Goal: Task Accomplishment & Management: Manage account settings

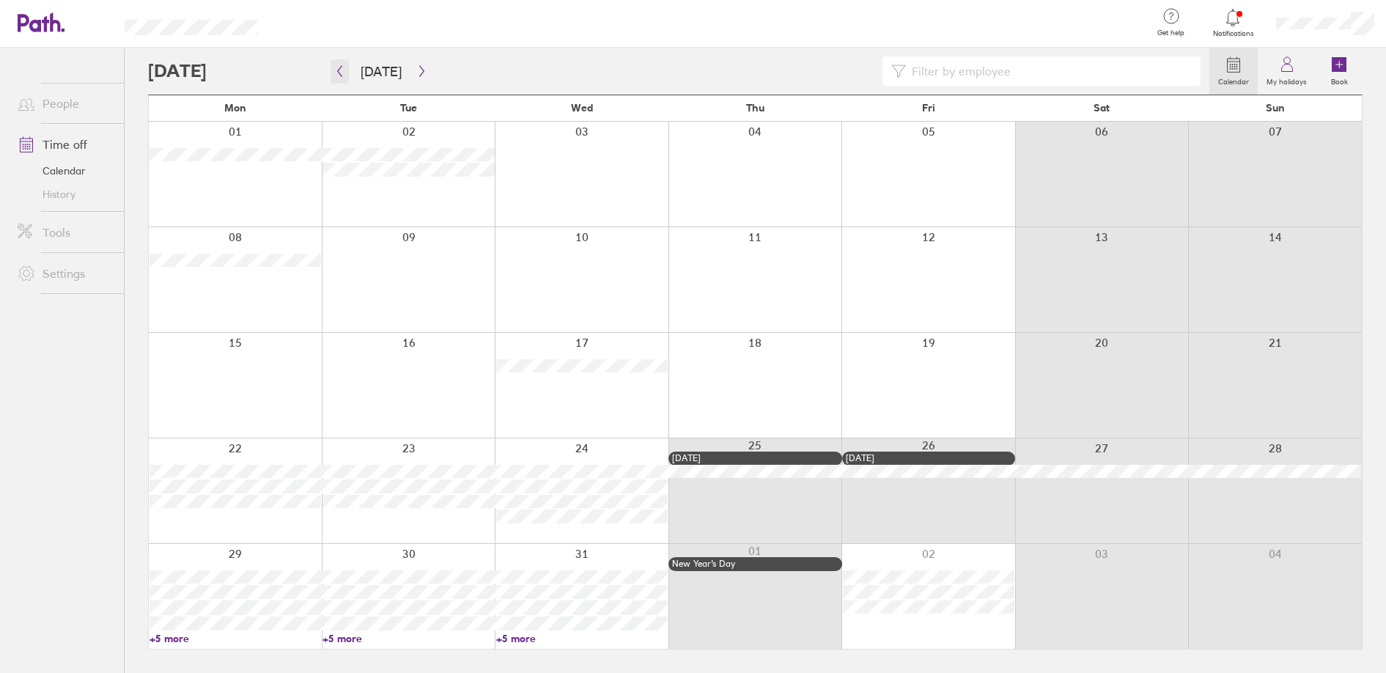
click at [339, 73] on icon "button" at bounding box center [340, 71] width 4 height 11
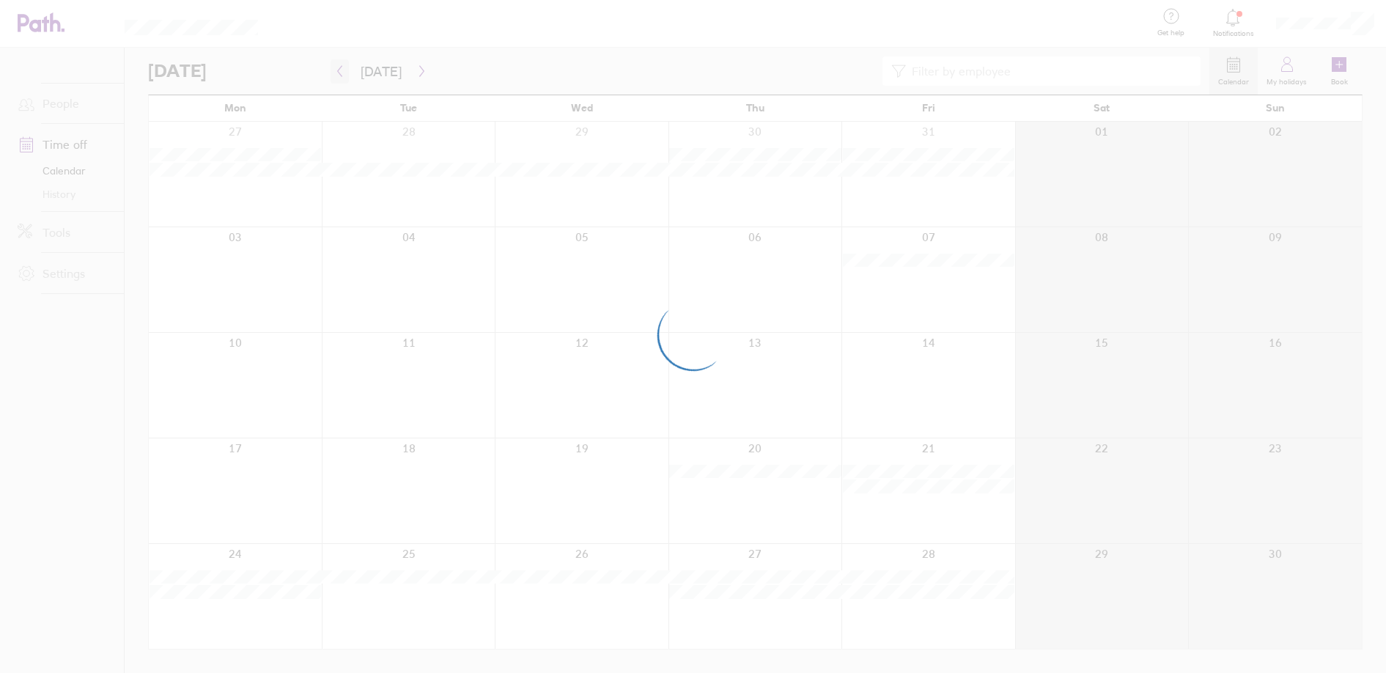
click at [339, 73] on div at bounding box center [693, 336] width 1386 height 673
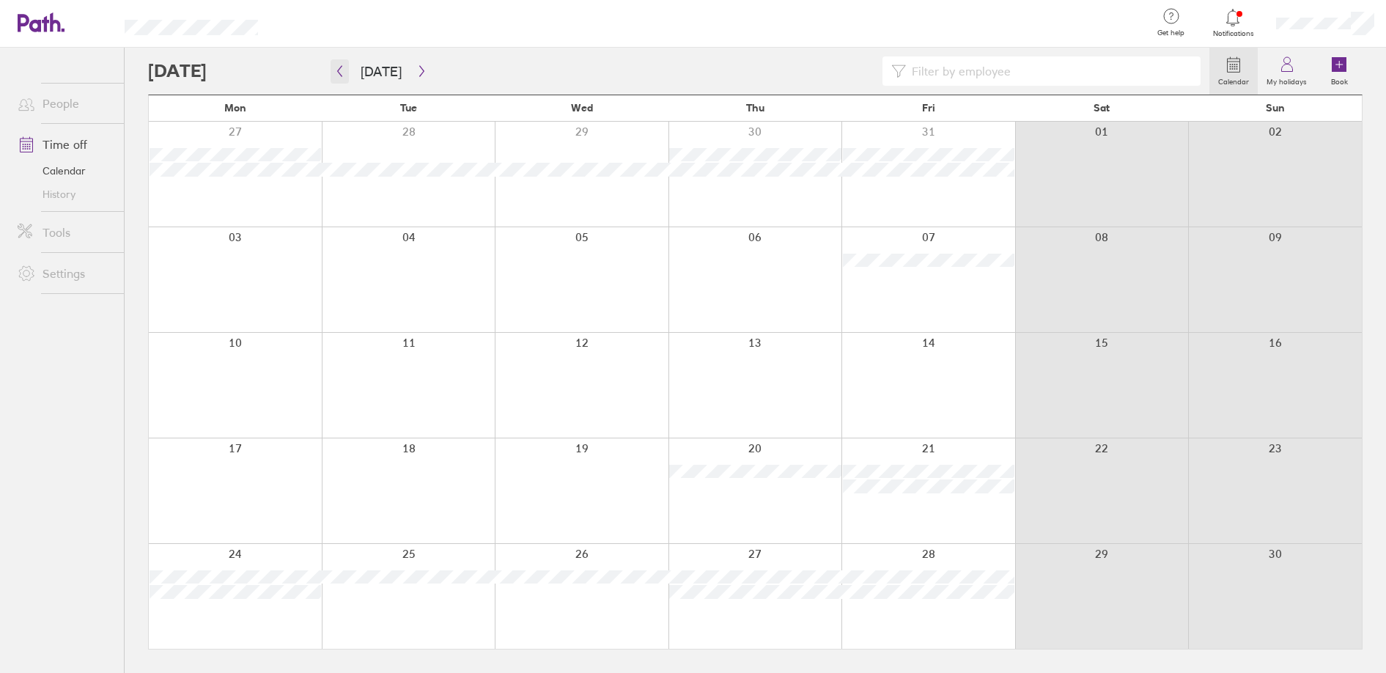
click at [336, 67] on icon "button" at bounding box center [339, 71] width 11 height 12
click at [340, 72] on icon "button" at bounding box center [339, 71] width 11 height 12
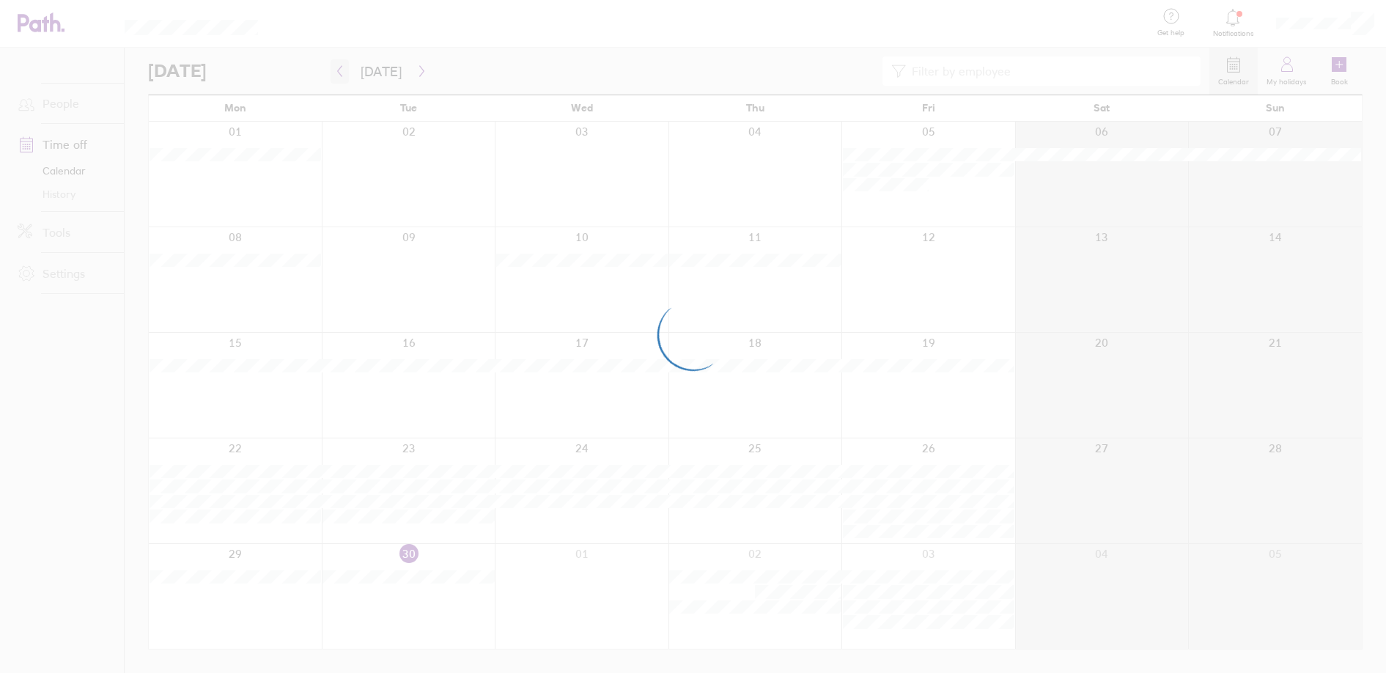
click at [340, 74] on div at bounding box center [693, 336] width 1386 height 673
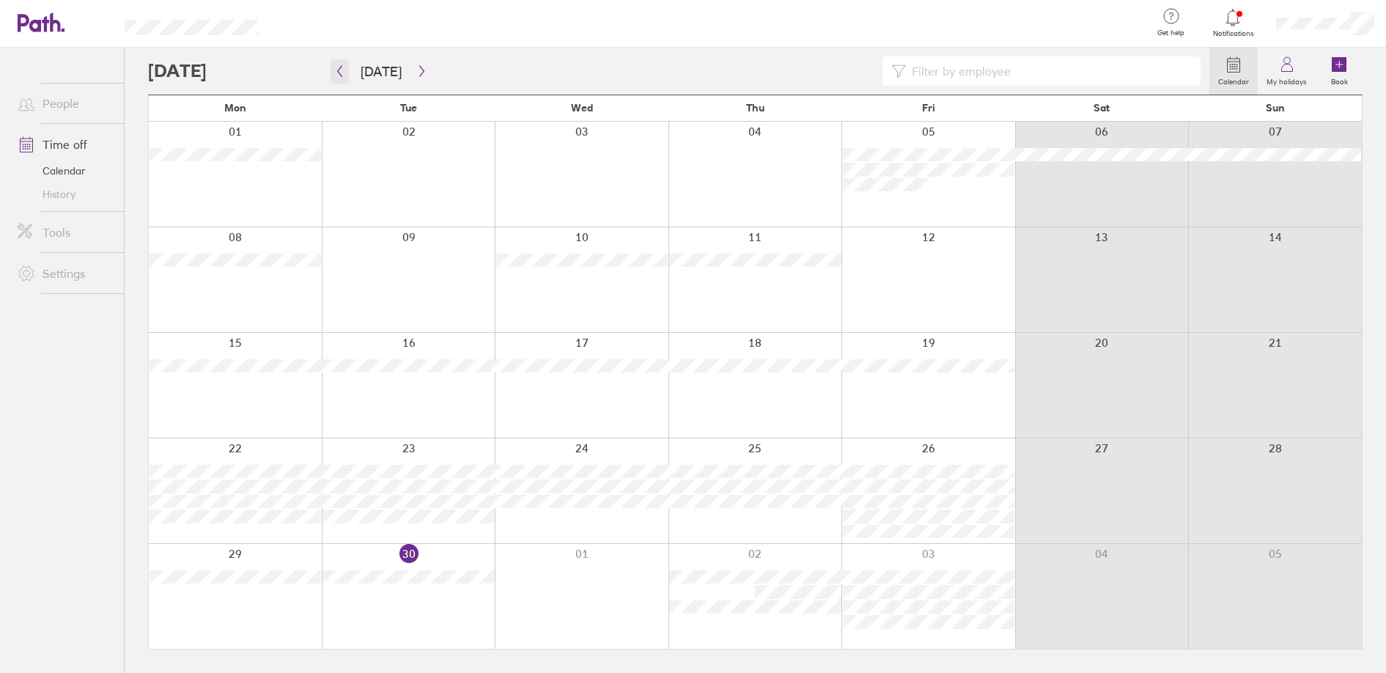
click at [340, 74] on icon "button" at bounding box center [340, 71] width 4 height 11
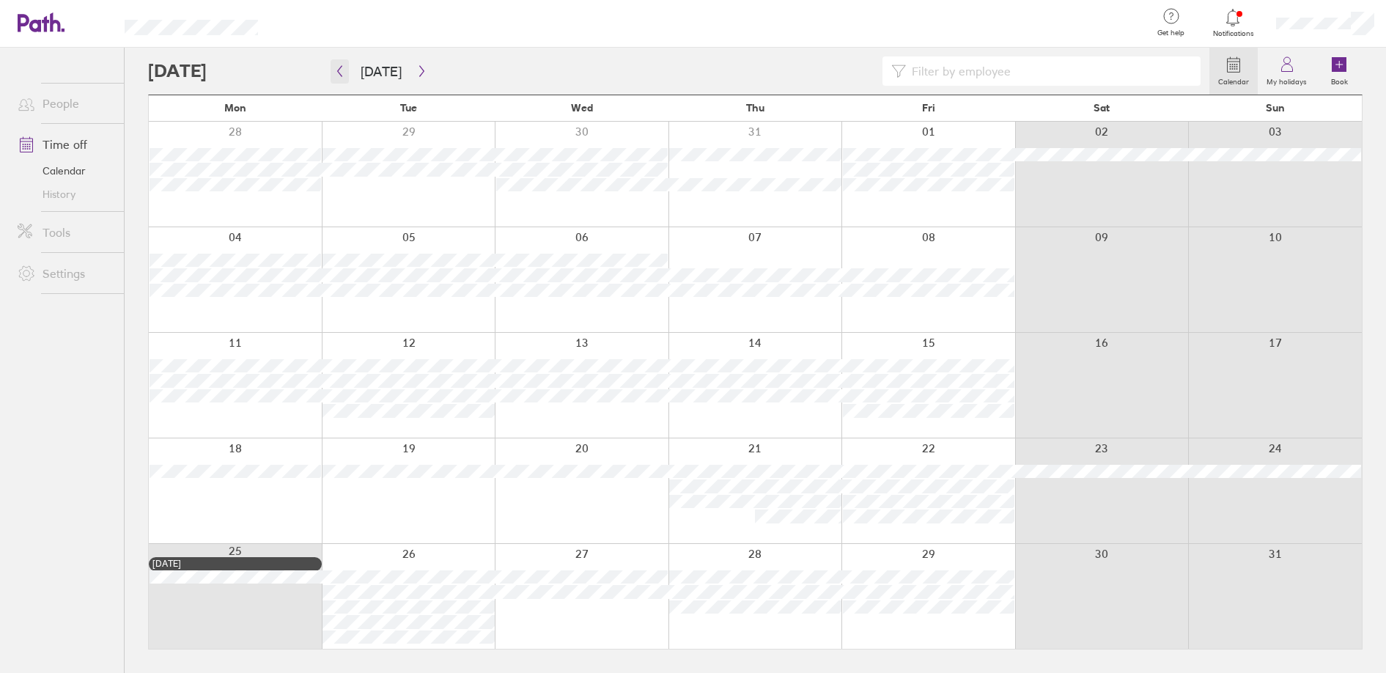
click at [337, 70] on icon "button" at bounding box center [339, 71] width 11 height 12
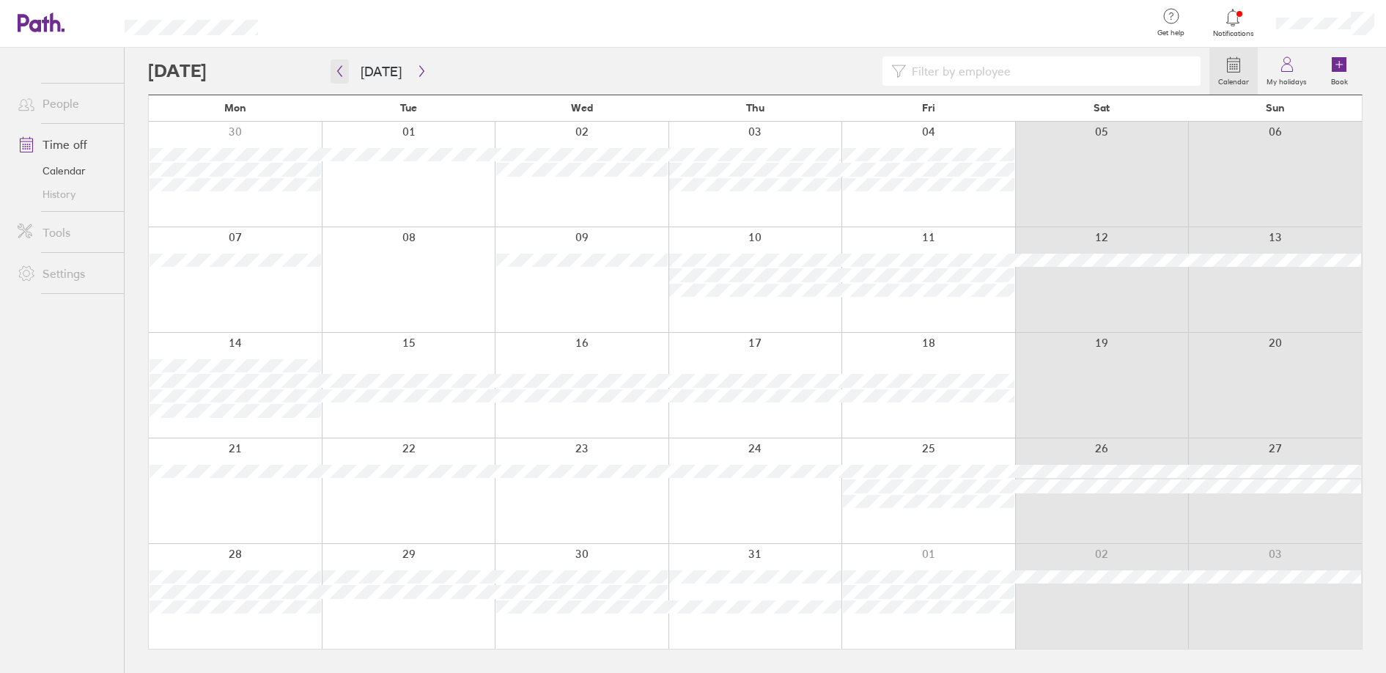
click at [336, 64] on button "button" at bounding box center [339, 71] width 18 height 24
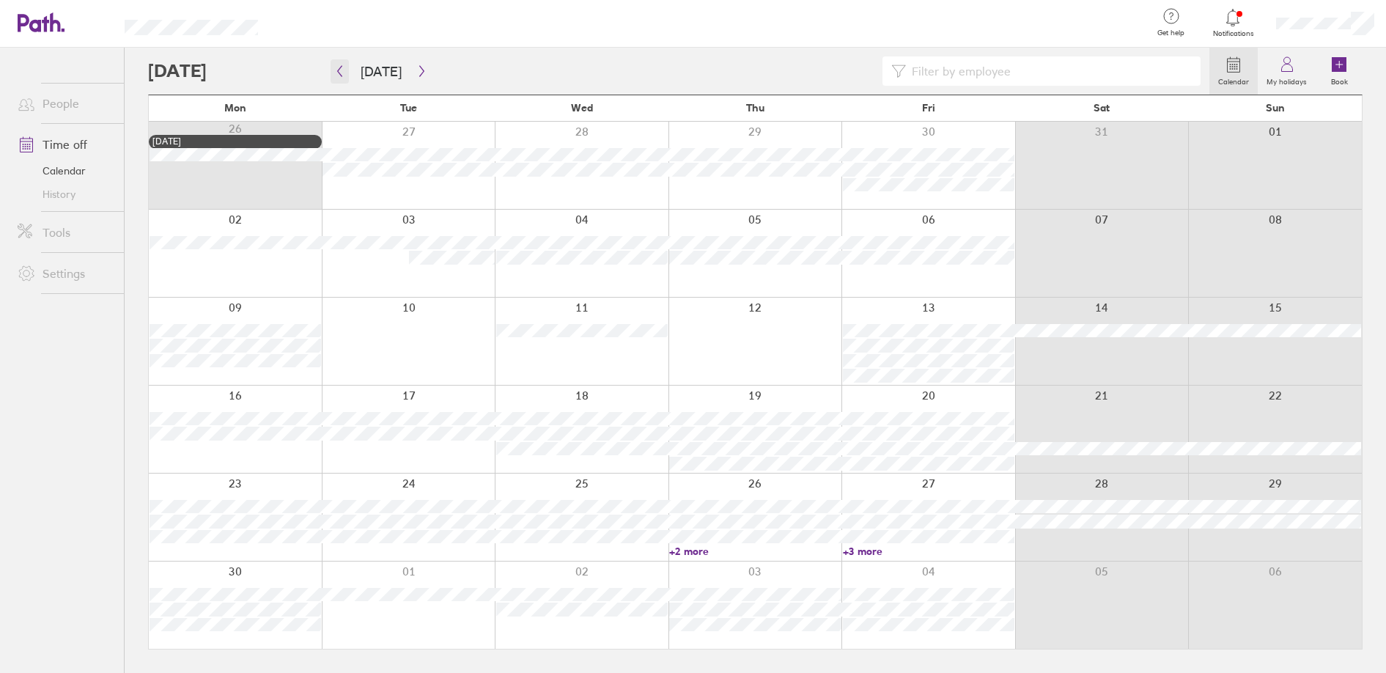
click at [340, 73] on icon "button" at bounding box center [339, 71] width 11 height 12
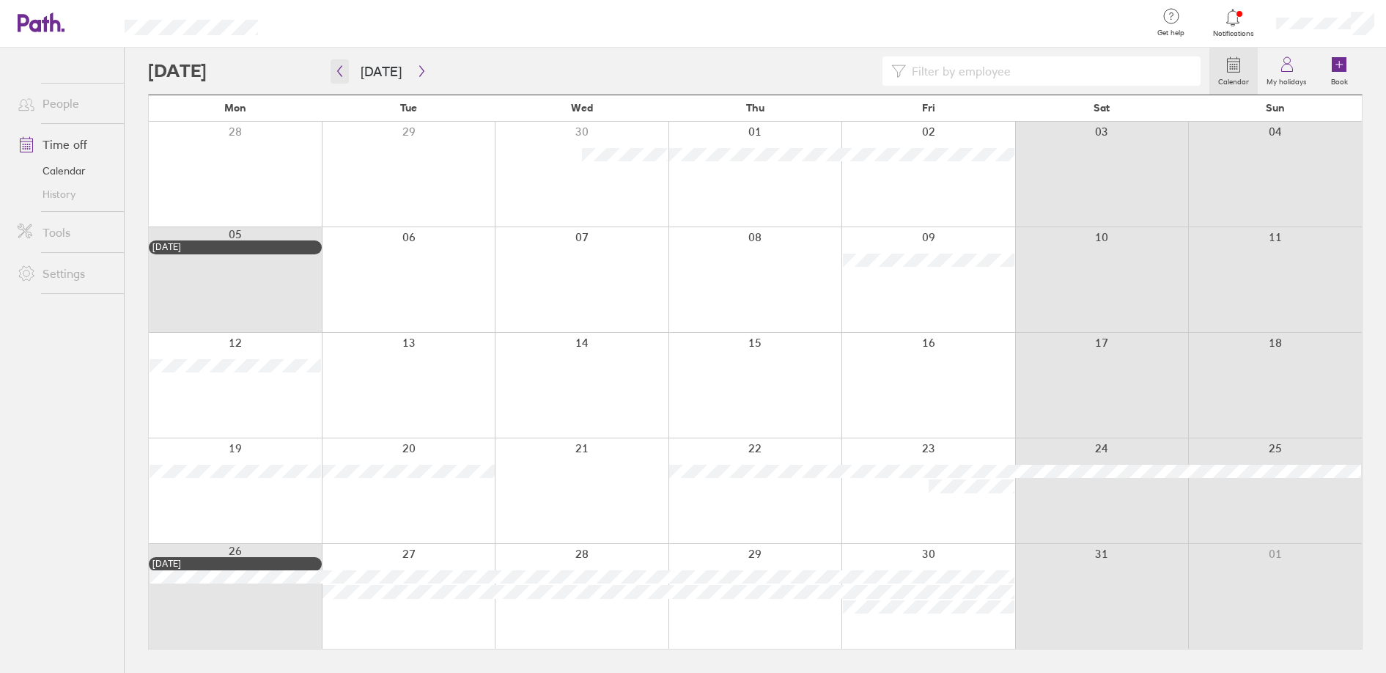
click at [339, 73] on icon "button" at bounding box center [340, 71] width 4 height 11
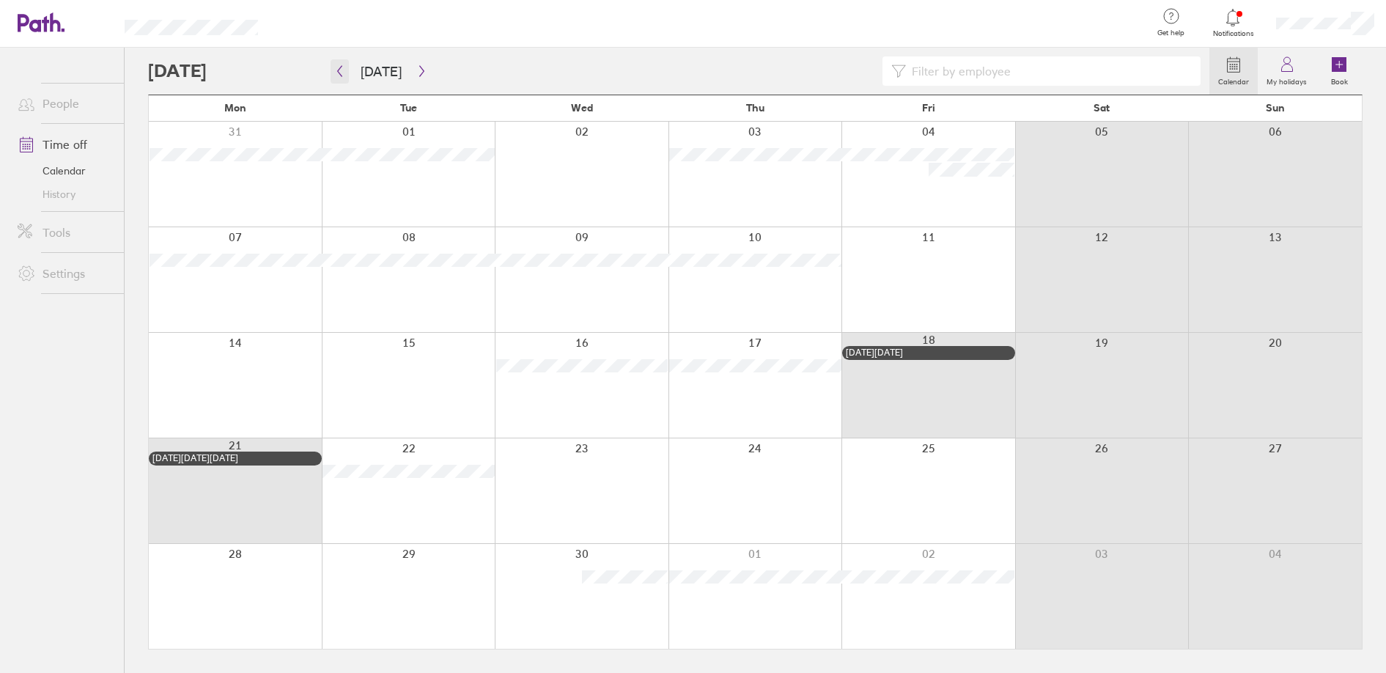
click at [345, 73] on button "button" at bounding box center [339, 71] width 18 height 24
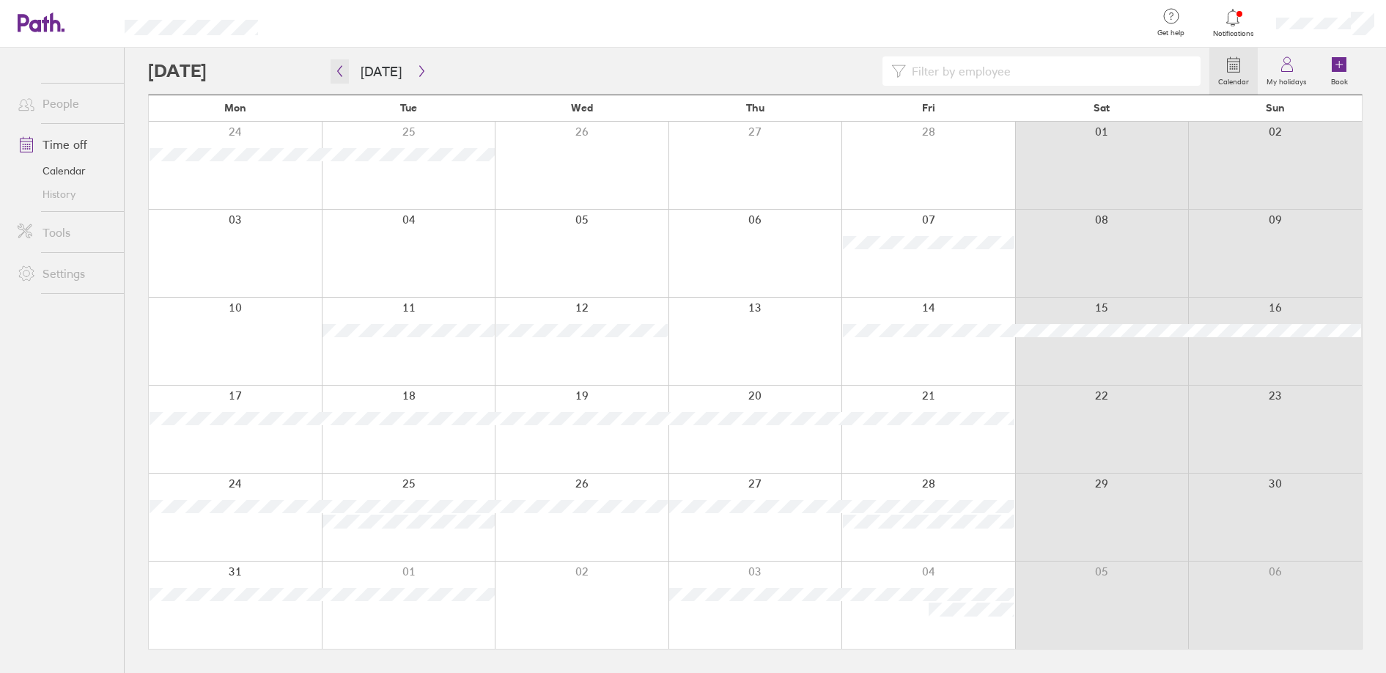
click at [339, 70] on icon "button" at bounding box center [340, 71] width 4 height 11
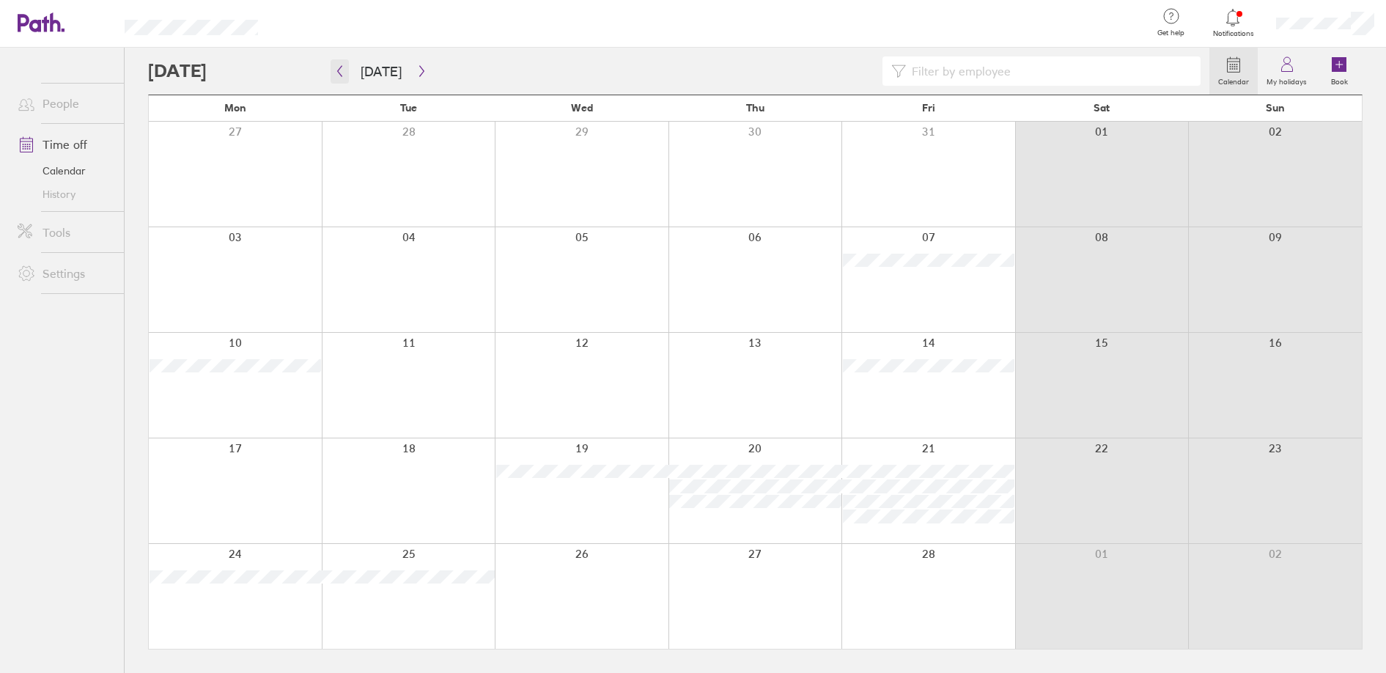
click at [339, 70] on icon "button" at bounding box center [340, 71] width 4 height 11
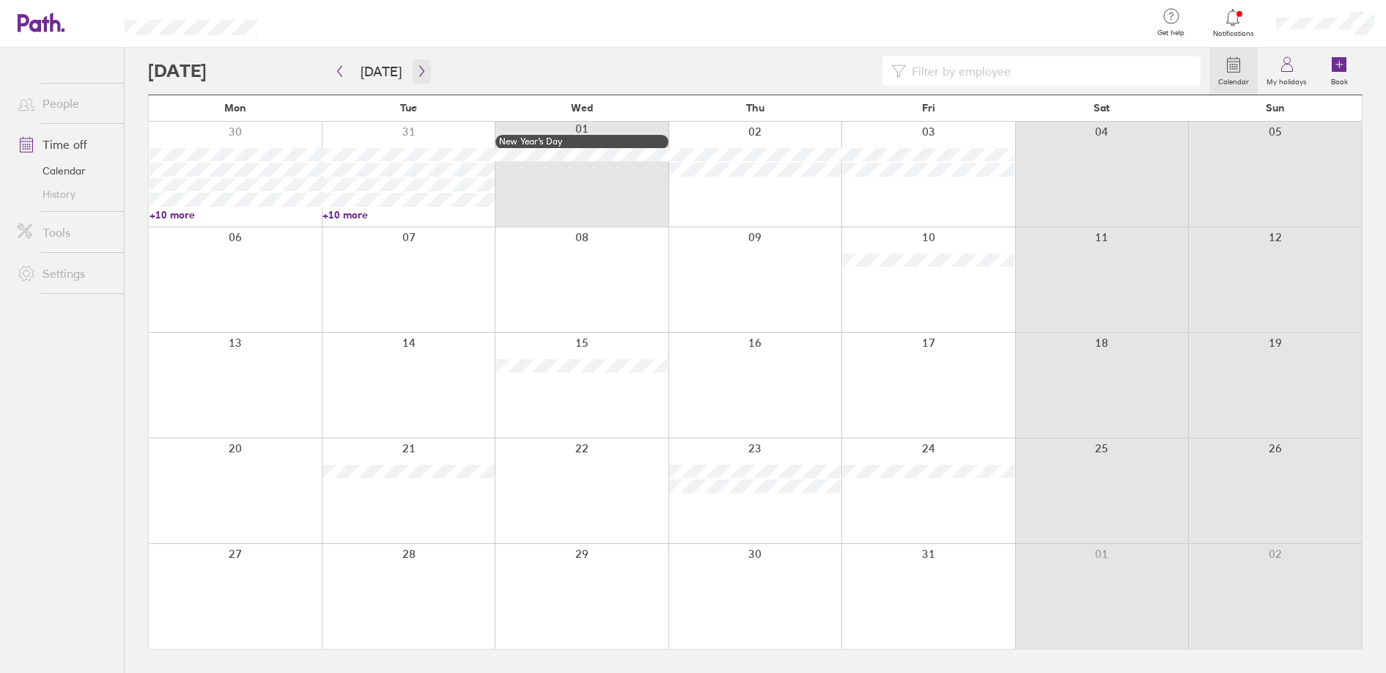
click at [418, 67] on icon "button" at bounding box center [421, 71] width 11 height 12
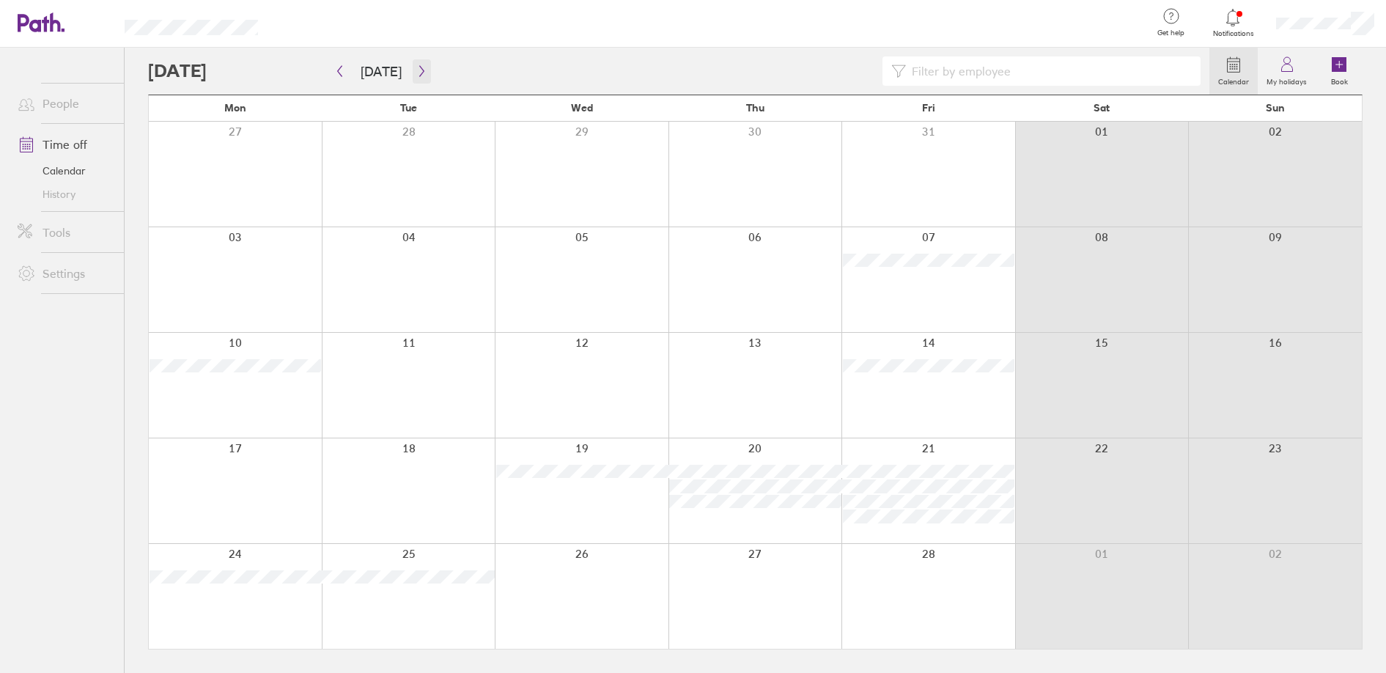
click at [418, 70] on icon "button" at bounding box center [421, 71] width 11 height 12
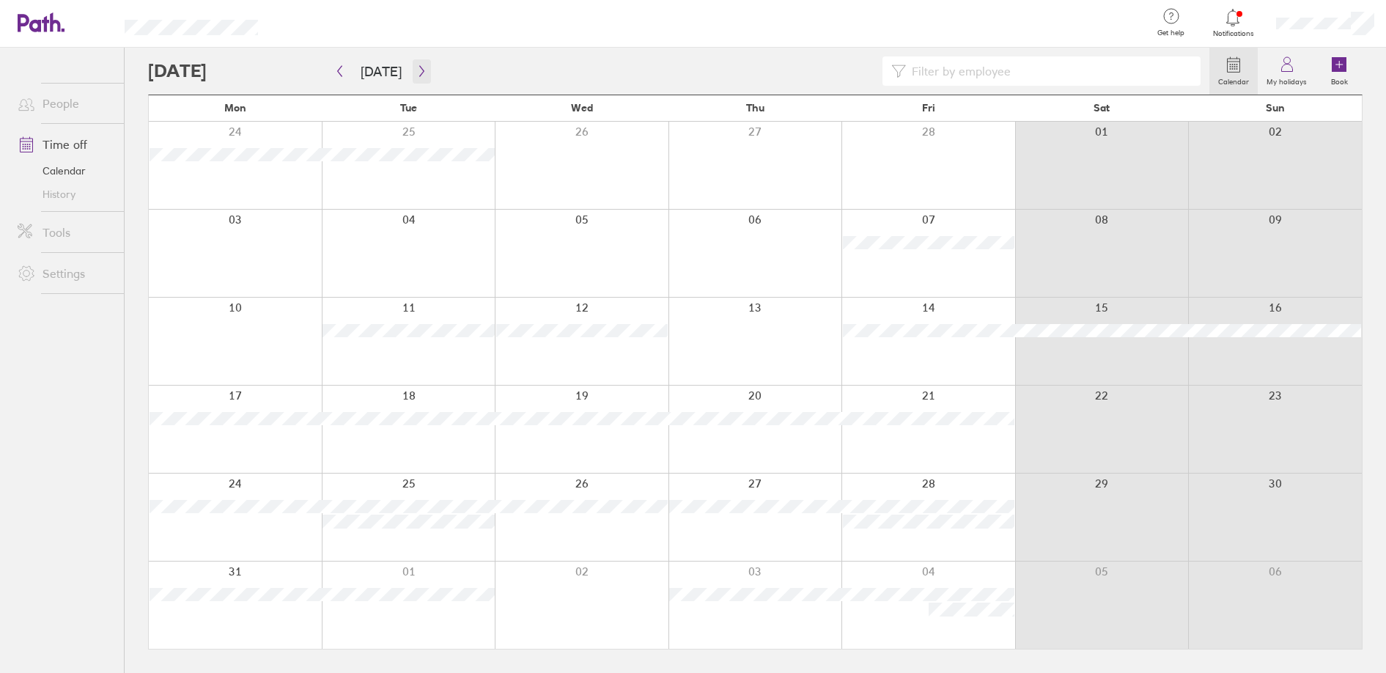
click at [420, 70] on icon "button" at bounding box center [421, 71] width 11 height 12
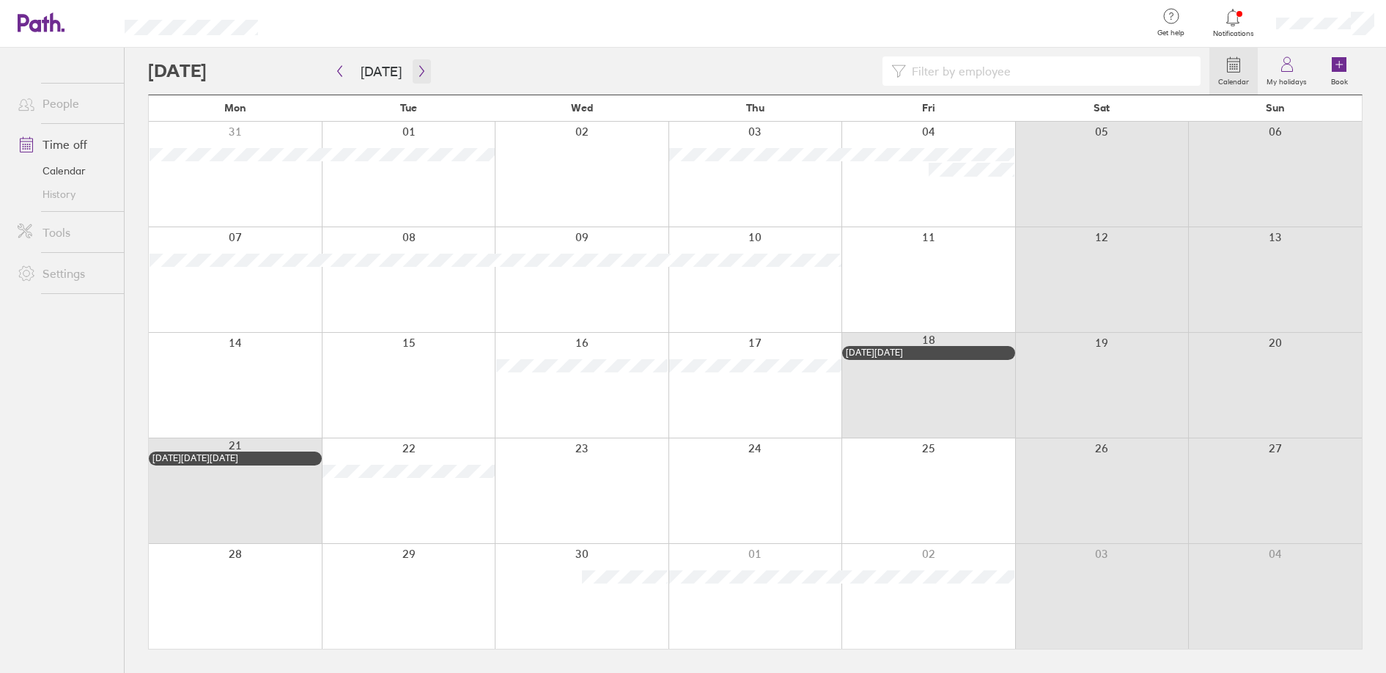
click at [417, 71] on icon "button" at bounding box center [421, 71] width 11 height 12
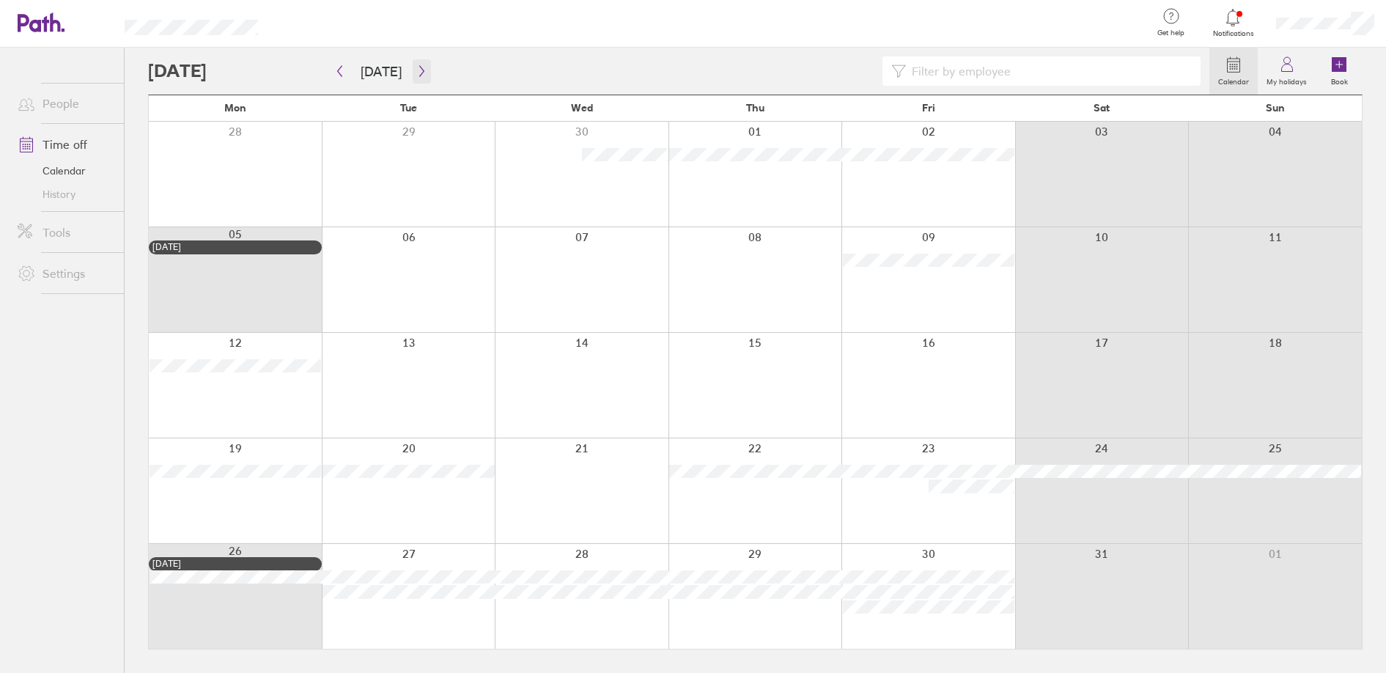
click at [420, 72] on icon "button" at bounding box center [421, 71] width 11 height 12
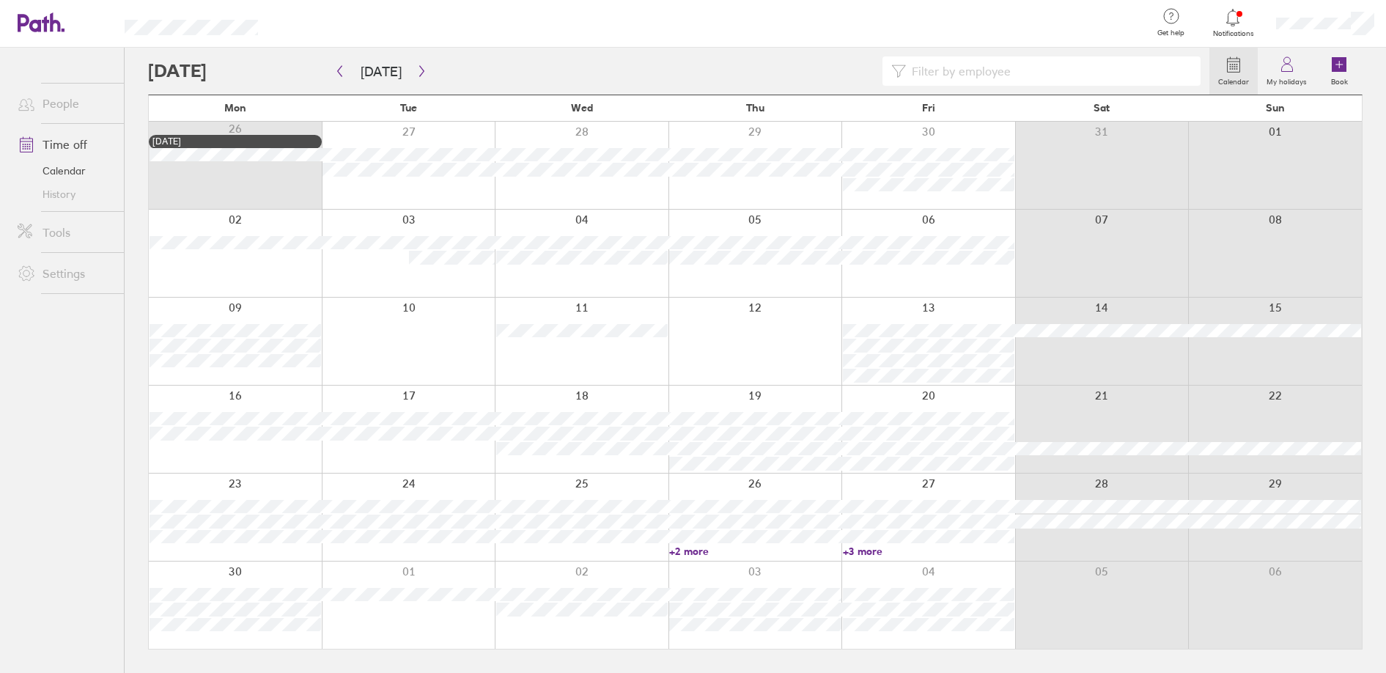
click at [698, 551] on link "+2 more" at bounding box center [754, 550] width 171 height 13
click at [868, 548] on link "+3 more" at bounding box center [928, 550] width 171 height 13
click at [866, 547] on link "+3 more" at bounding box center [928, 550] width 171 height 13
click at [513, 569] on div at bounding box center [582, 604] width 174 height 87
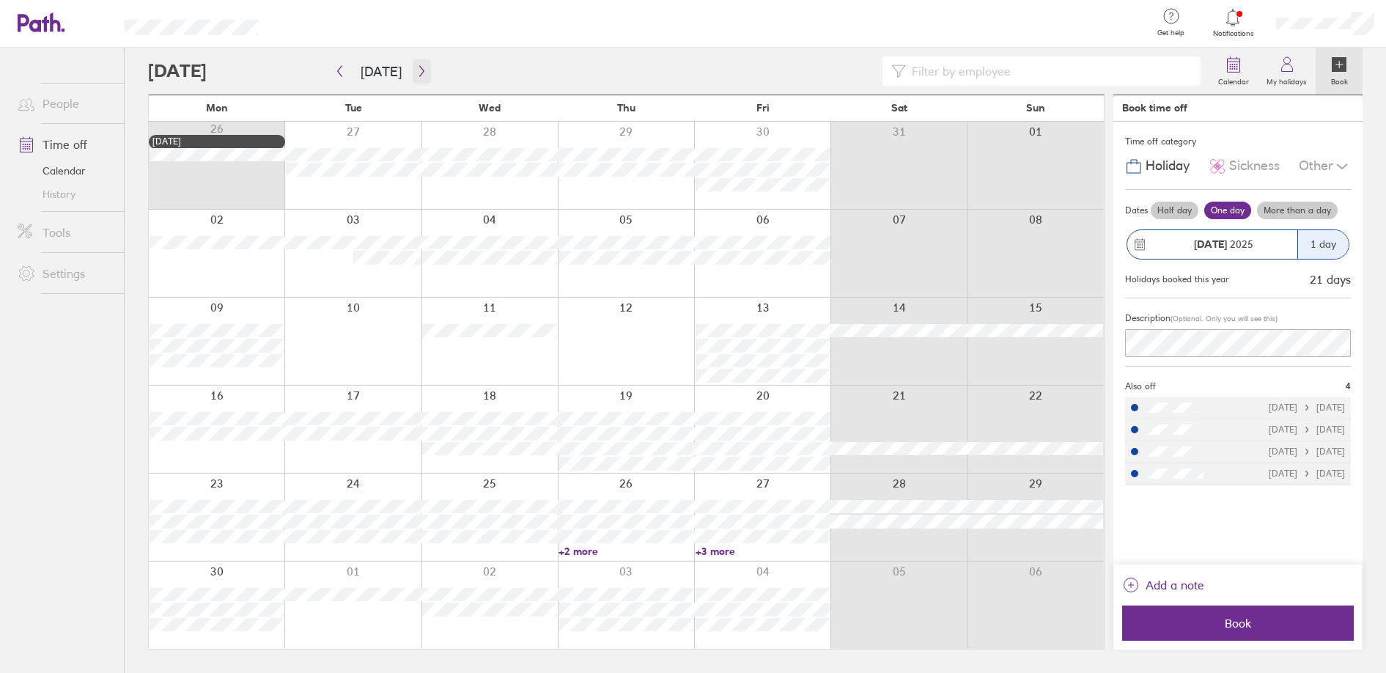
click at [416, 67] on icon "button" at bounding box center [421, 71] width 11 height 12
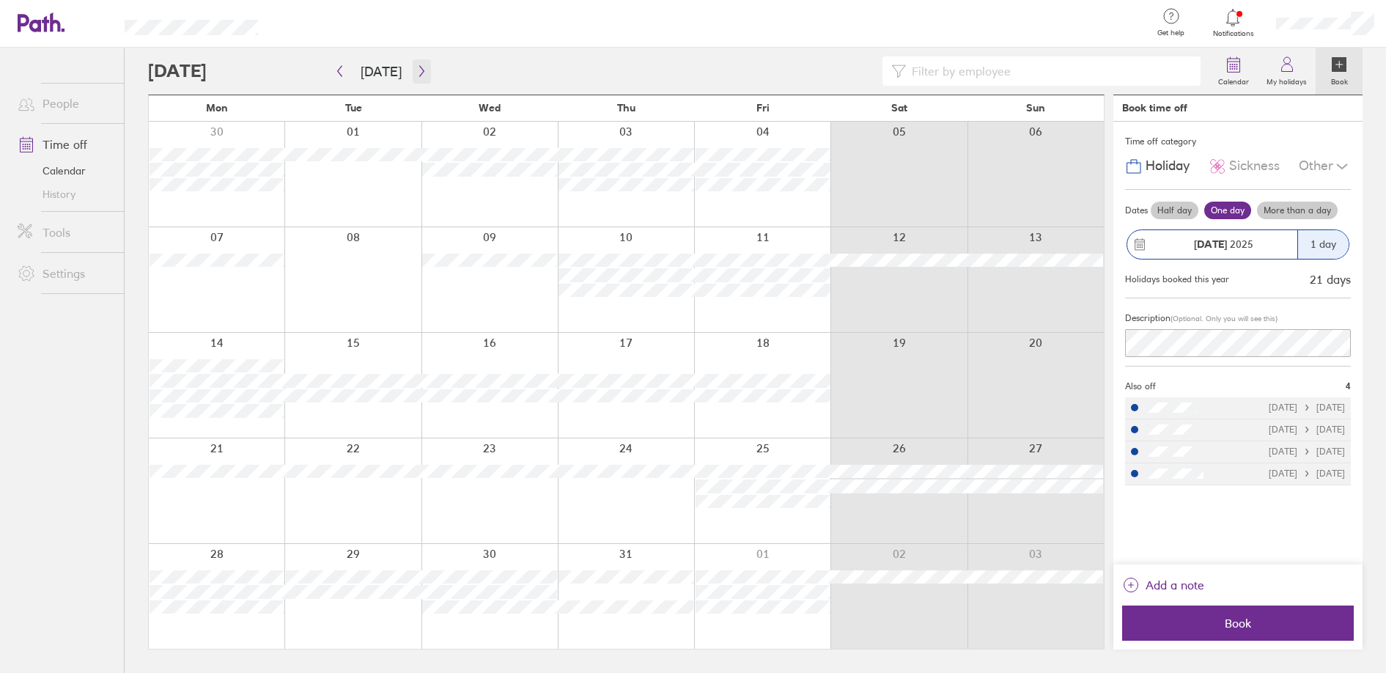
click at [419, 69] on icon "button" at bounding box center [421, 71] width 4 height 11
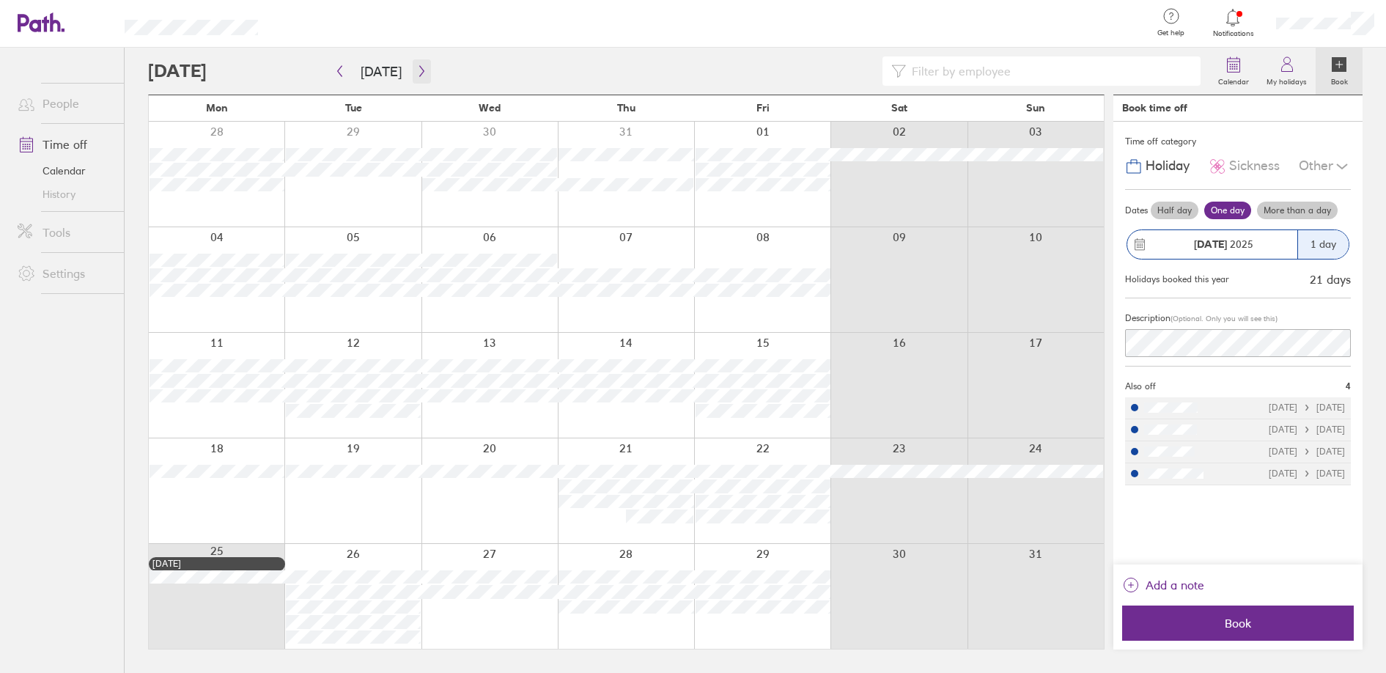
click at [418, 70] on icon "button" at bounding box center [421, 71] width 11 height 12
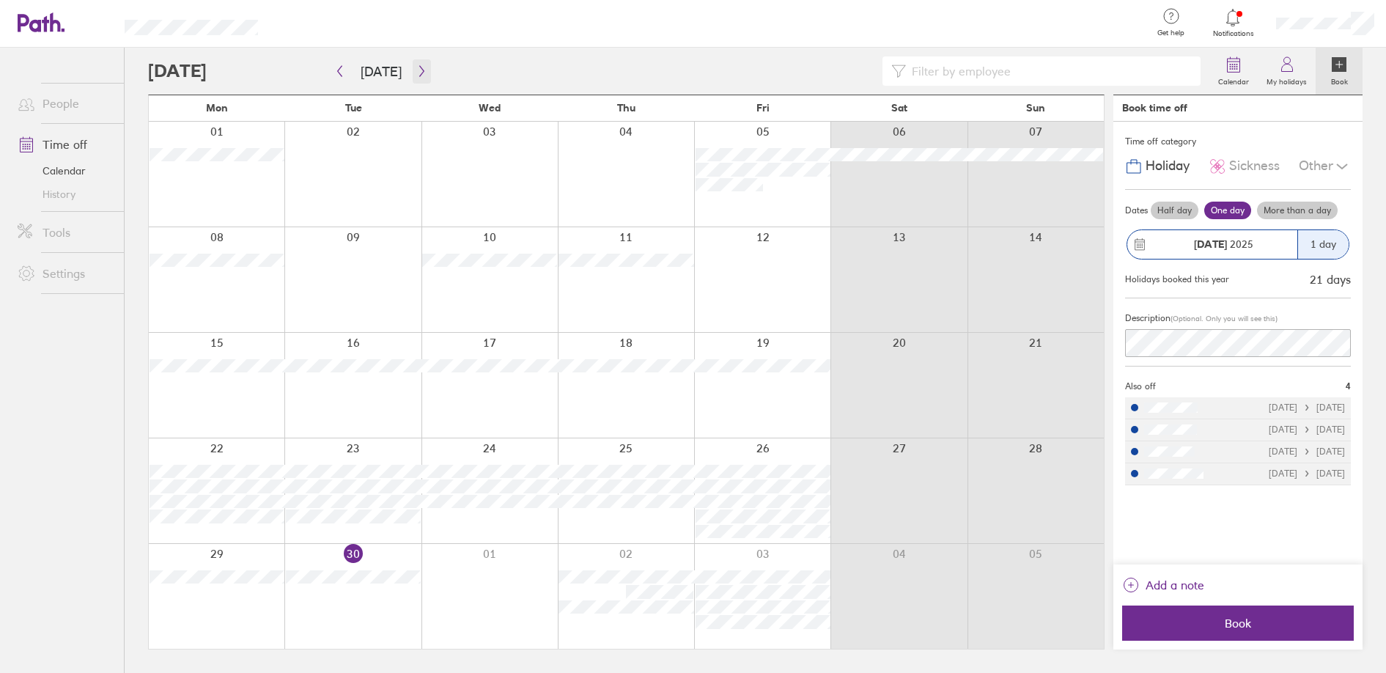
click at [416, 71] on icon "button" at bounding box center [421, 71] width 11 height 12
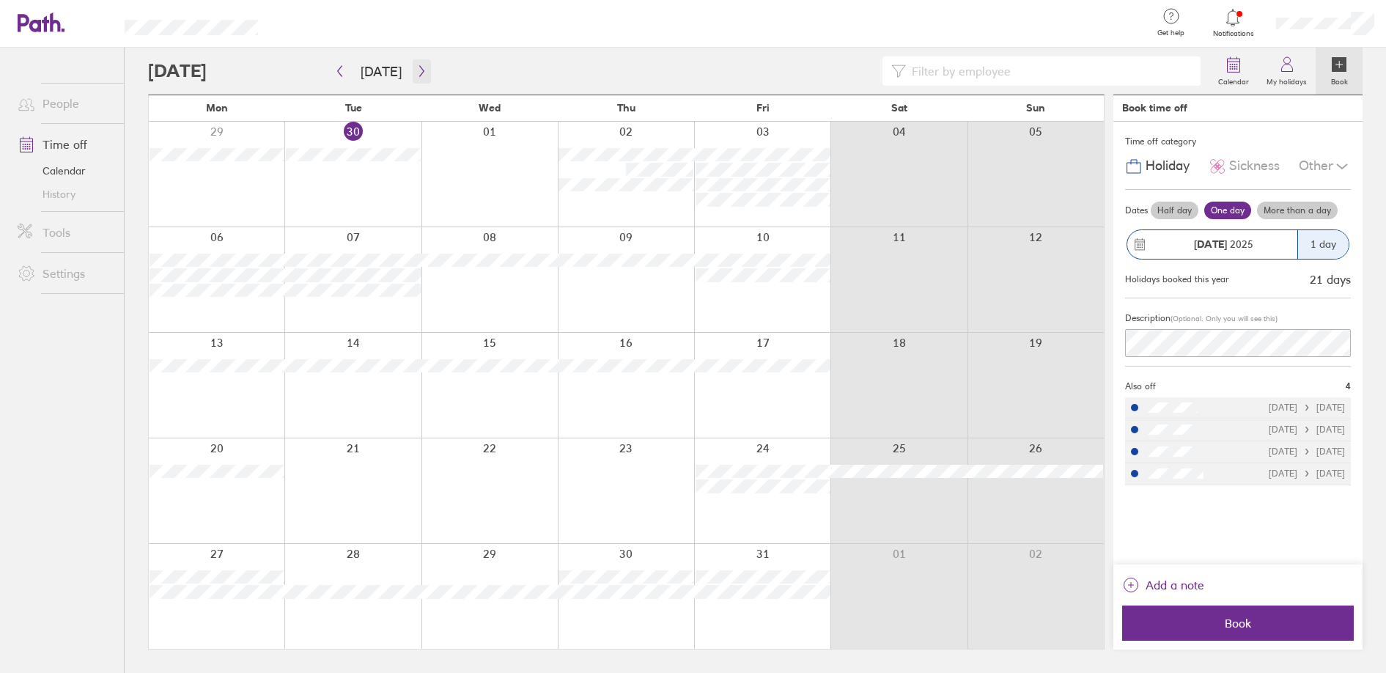
click at [416, 68] on icon "button" at bounding box center [421, 71] width 11 height 12
click at [416, 66] on icon "button" at bounding box center [421, 71] width 11 height 12
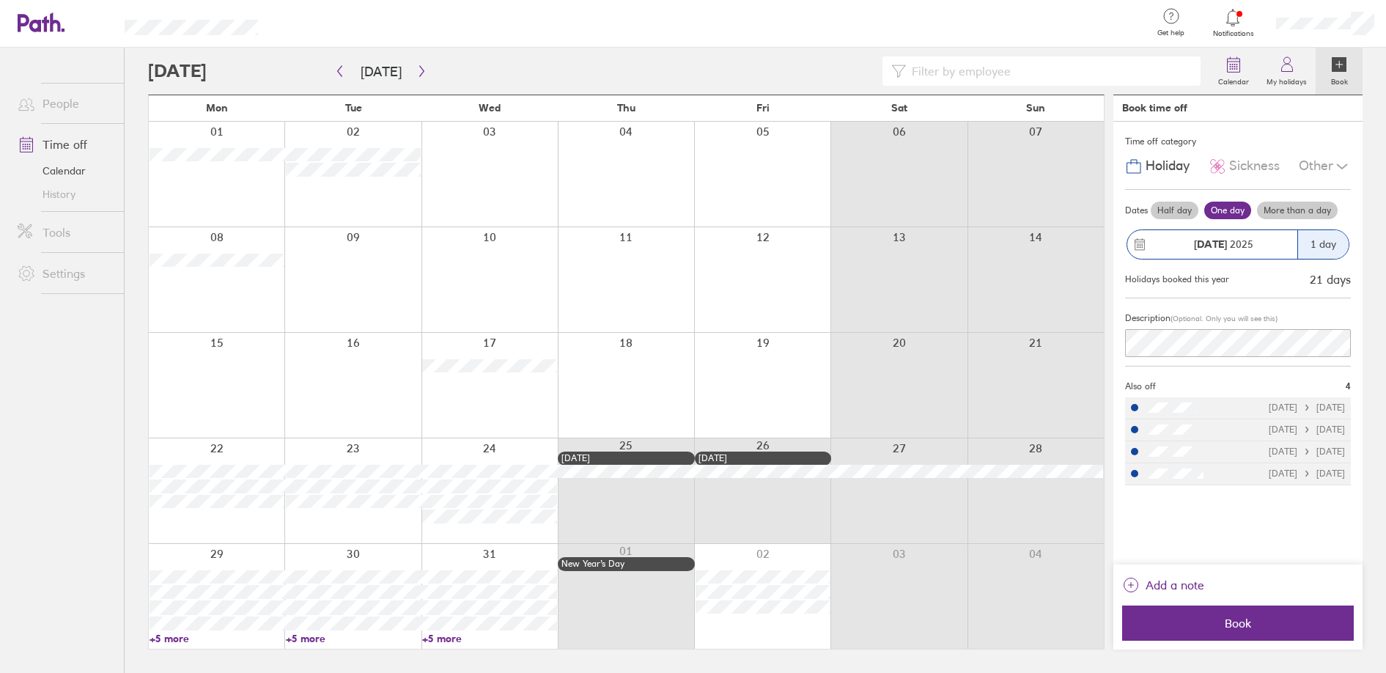
click at [182, 638] on link "+5 more" at bounding box center [216, 638] width 135 height 13
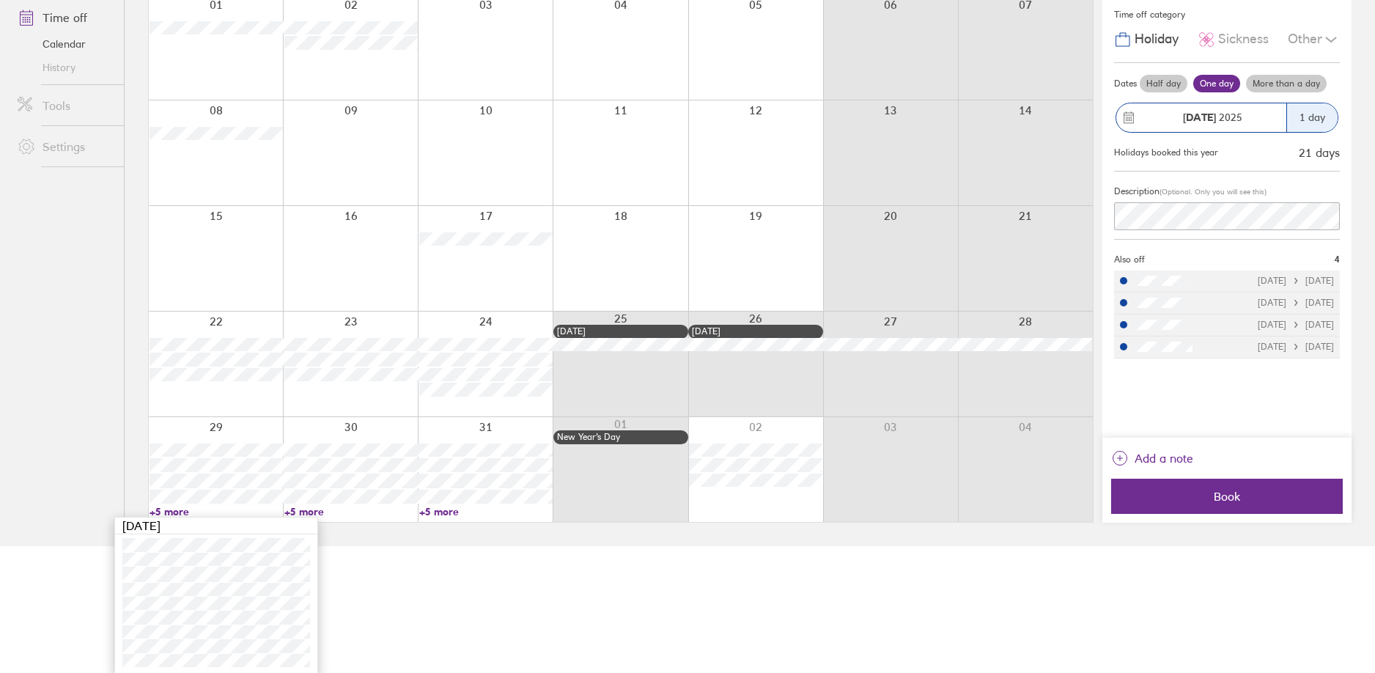
scroll to position [129, 0]
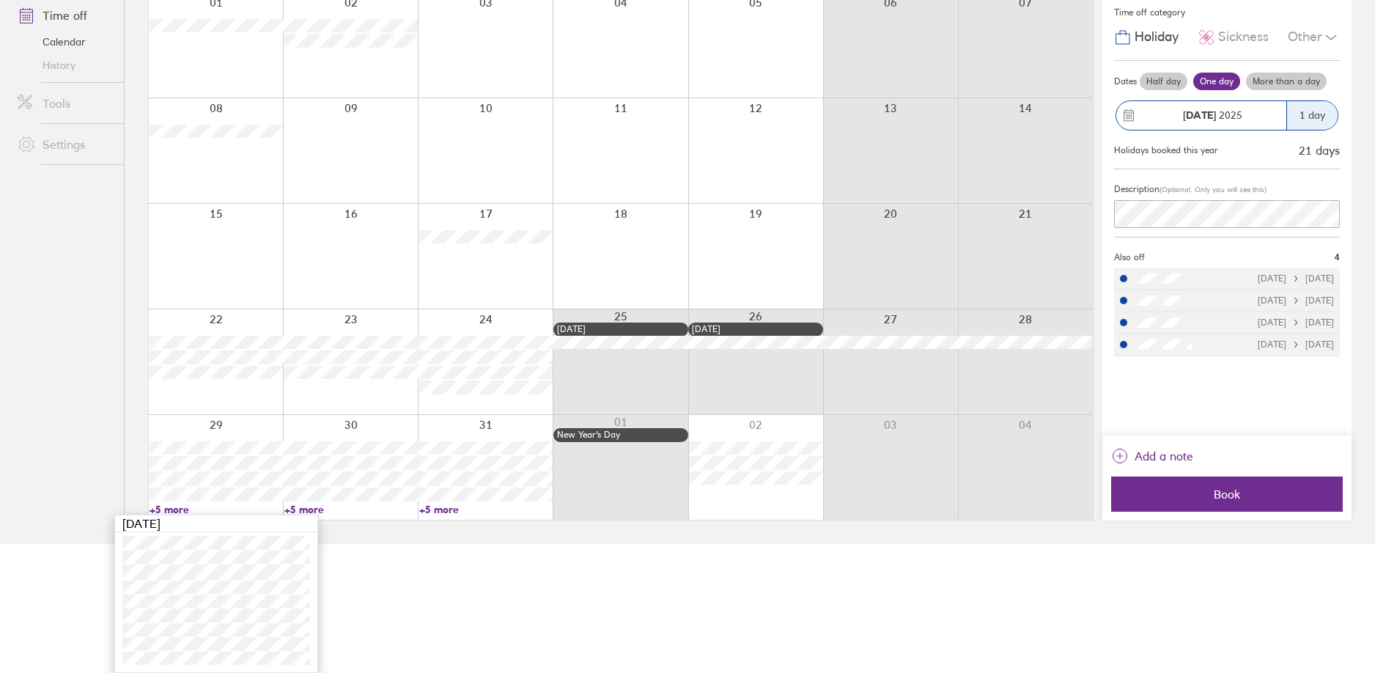
click at [326, 506] on link "+5 more" at bounding box center [350, 509] width 133 height 13
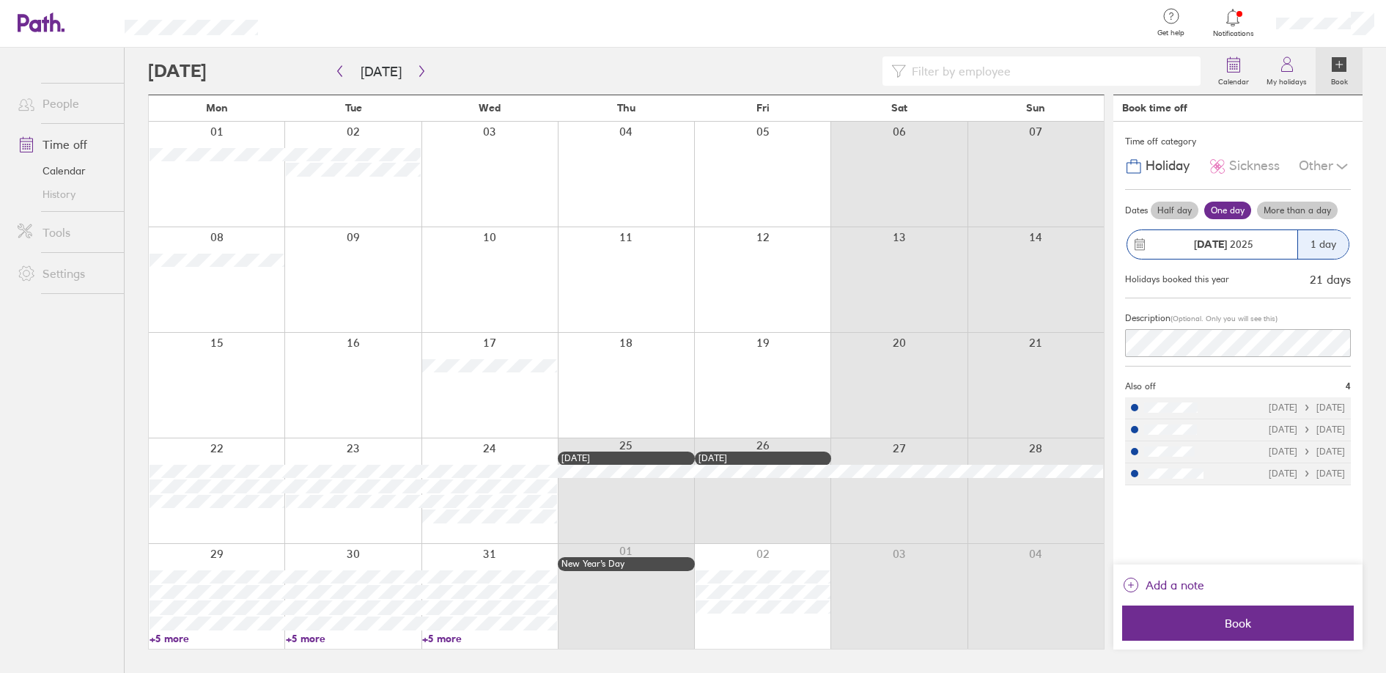
click at [317, 638] on link "+5 more" at bounding box center [353, 638] width 135 height 13
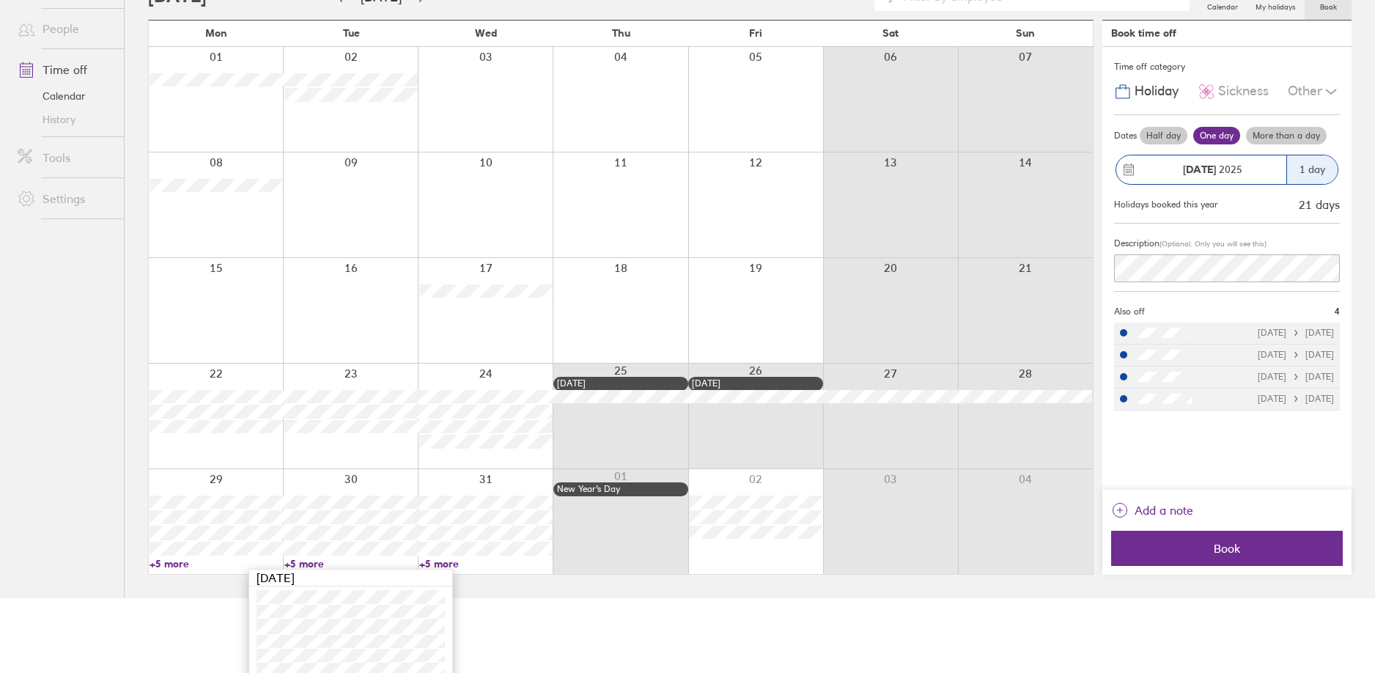
scroll to position [129, 0]
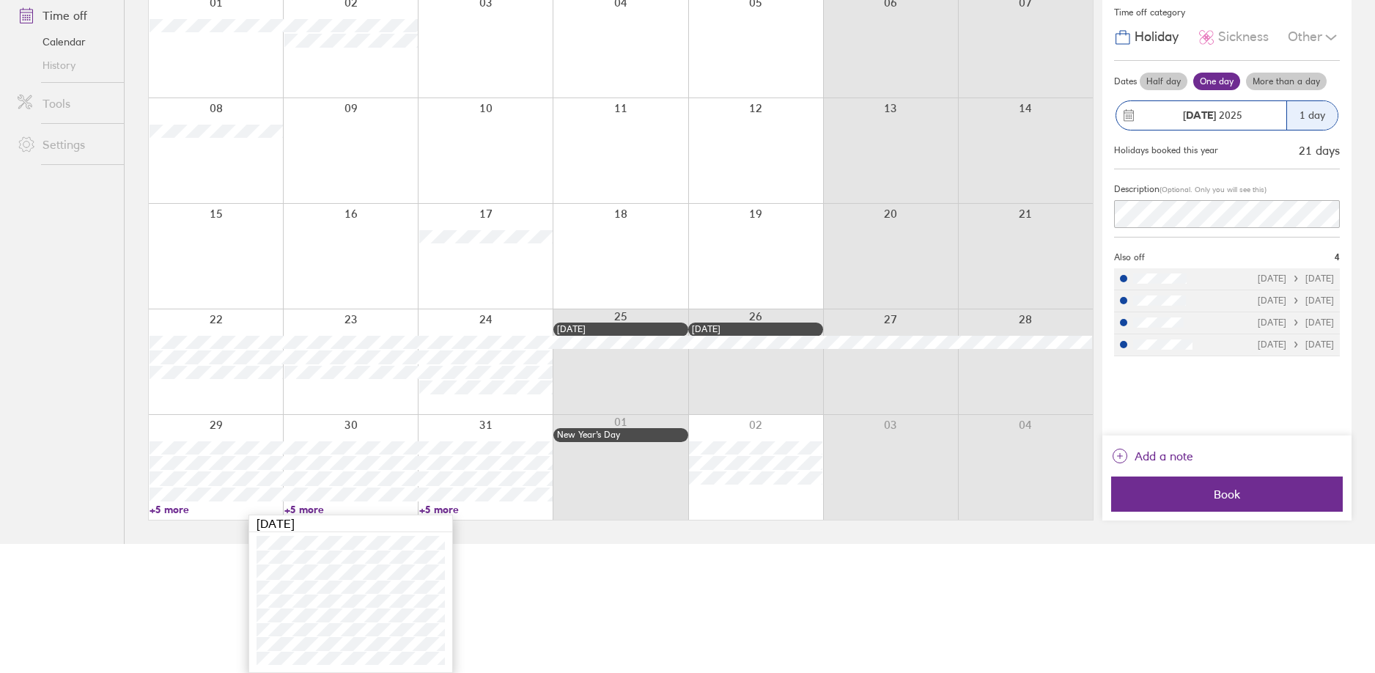
click at [434, 504] on link "+5 more" at bounding box center [485, 509] width 133 height 13
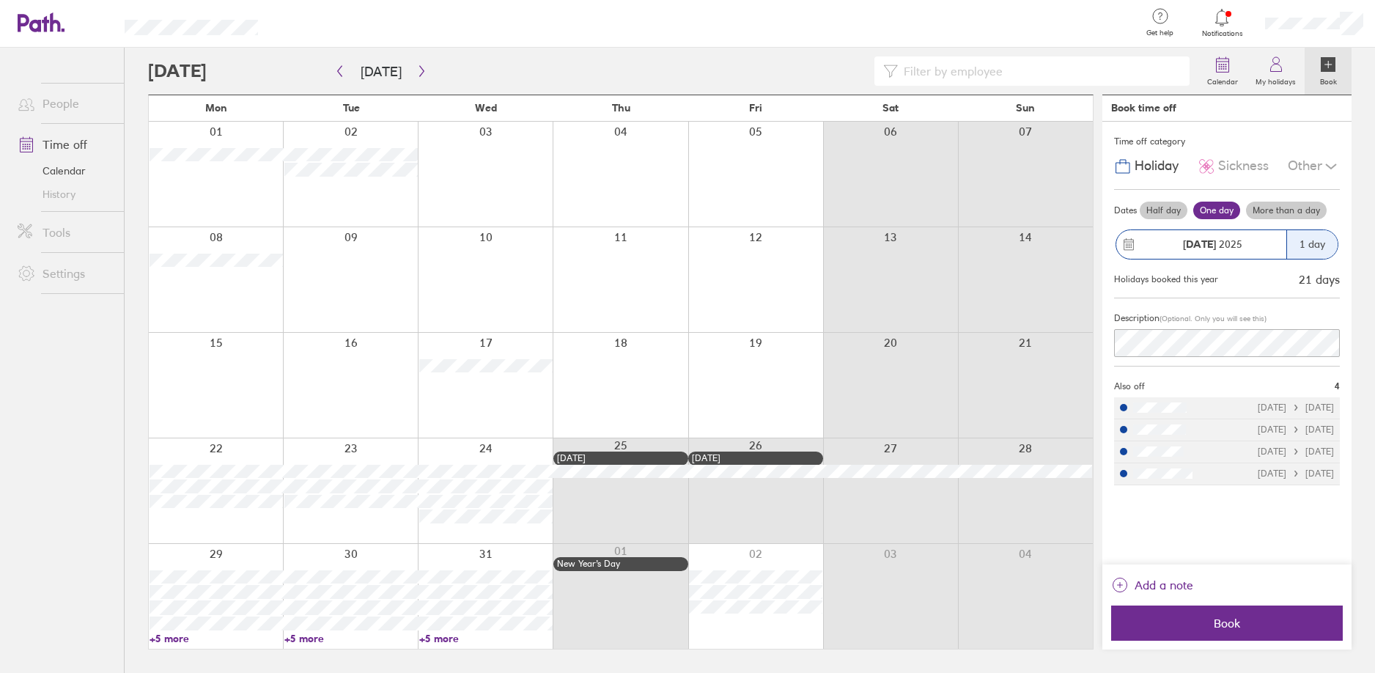
scroll to position [0, 0]
click at [447, 636] on link "+5 more" at bounding box center [489, 638] width 135 height 13
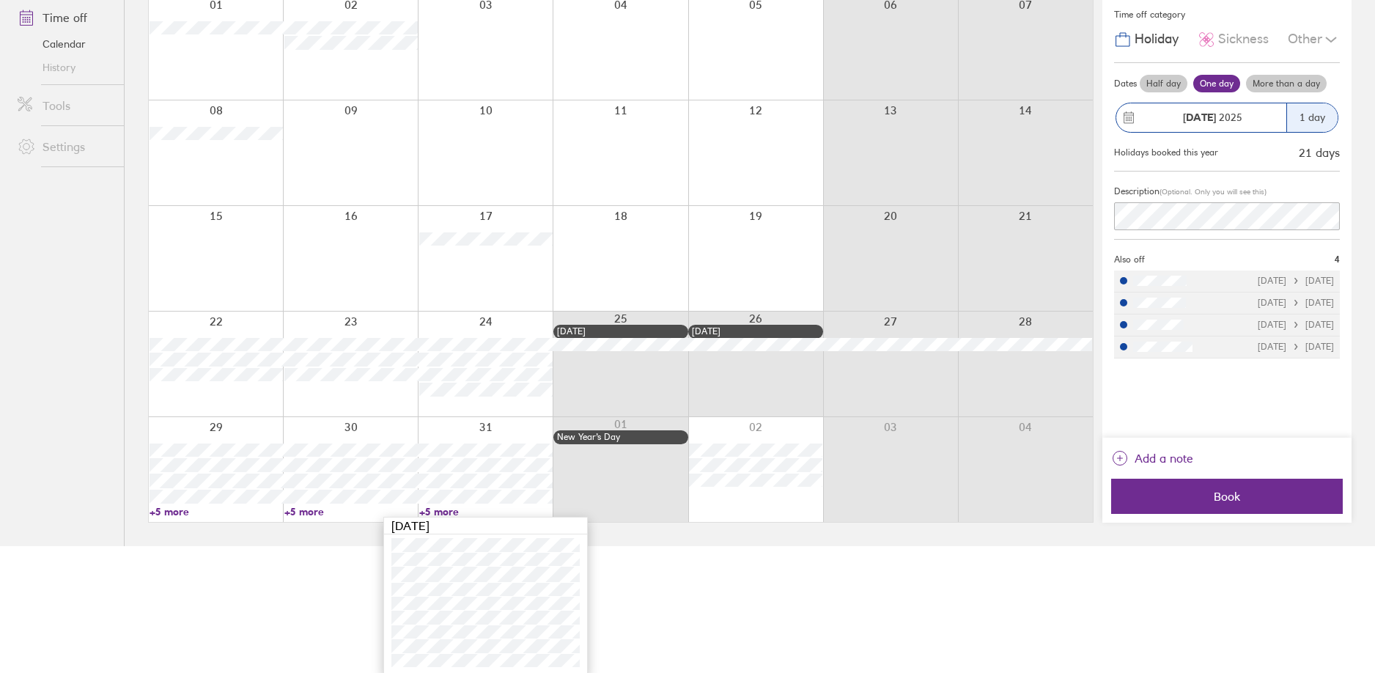
scroll to position [129, 0]
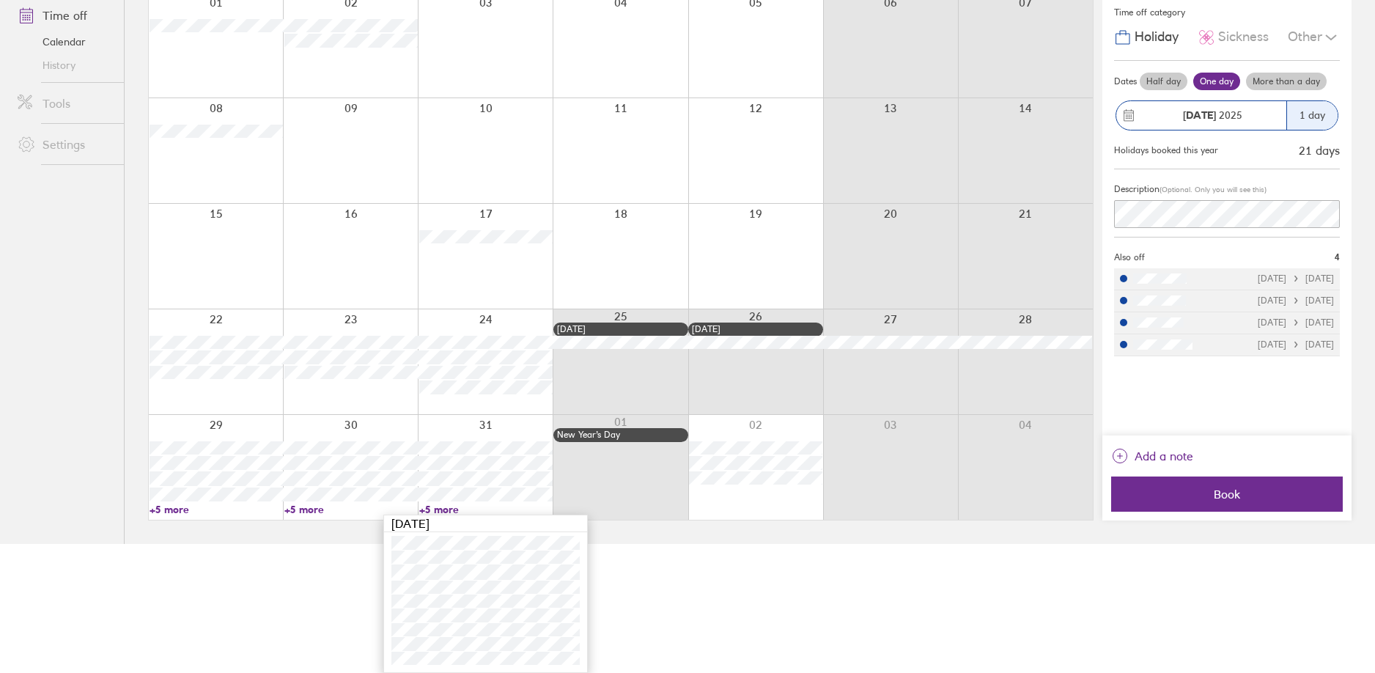
click at [308, 506] on link "+5 more" at bounding box center [350, 509] width 133 height 13
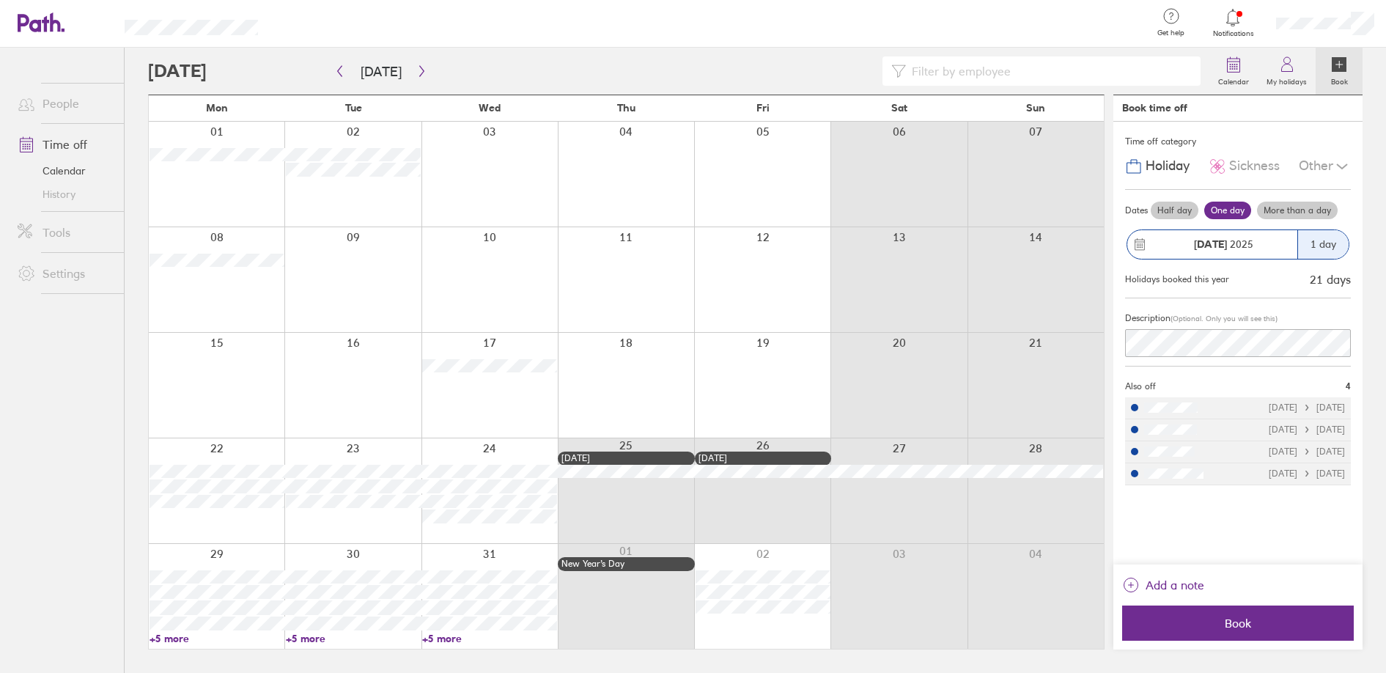
click at [1282, 61] on icon at bounding box center [1287, 65] width 18 height 18
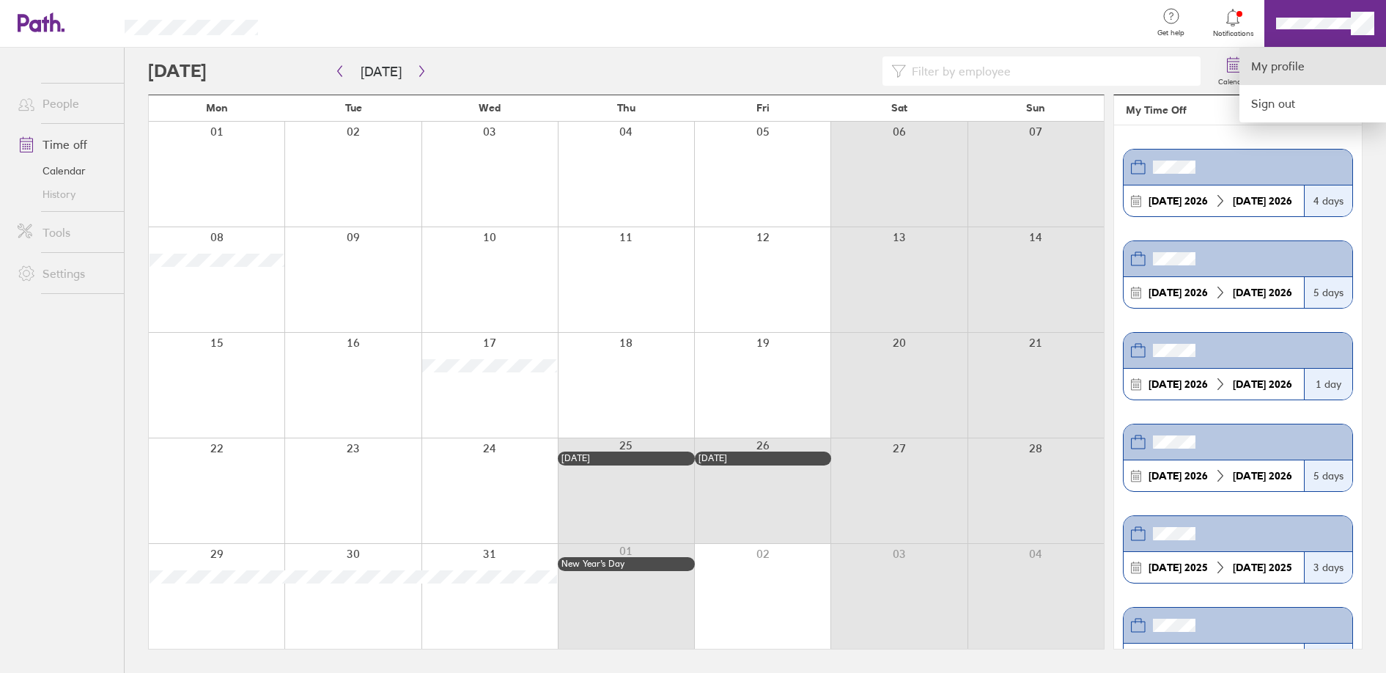
click at [1284, 60] on link "My profile" at bounding box center [1312, 66] width 147 height 37
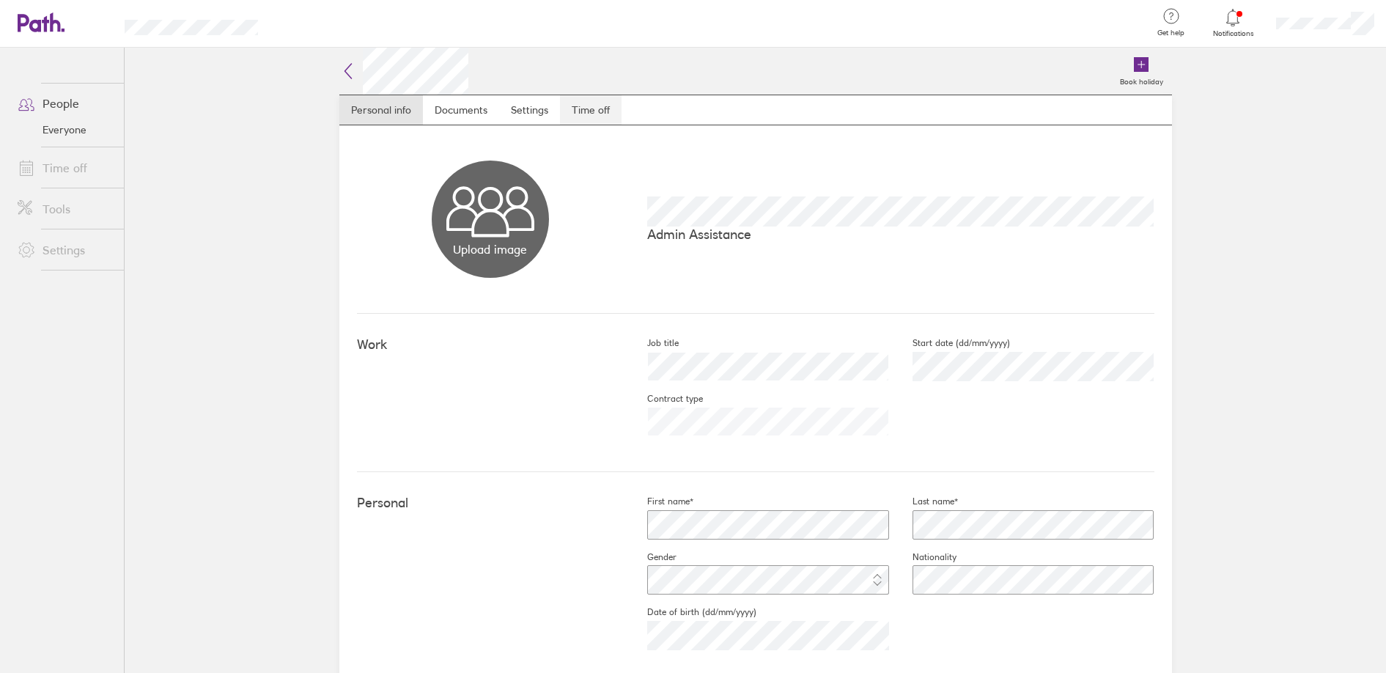
click at [578, 108] on link "Time off" at bounding box center [591, 109] width 62 height 29
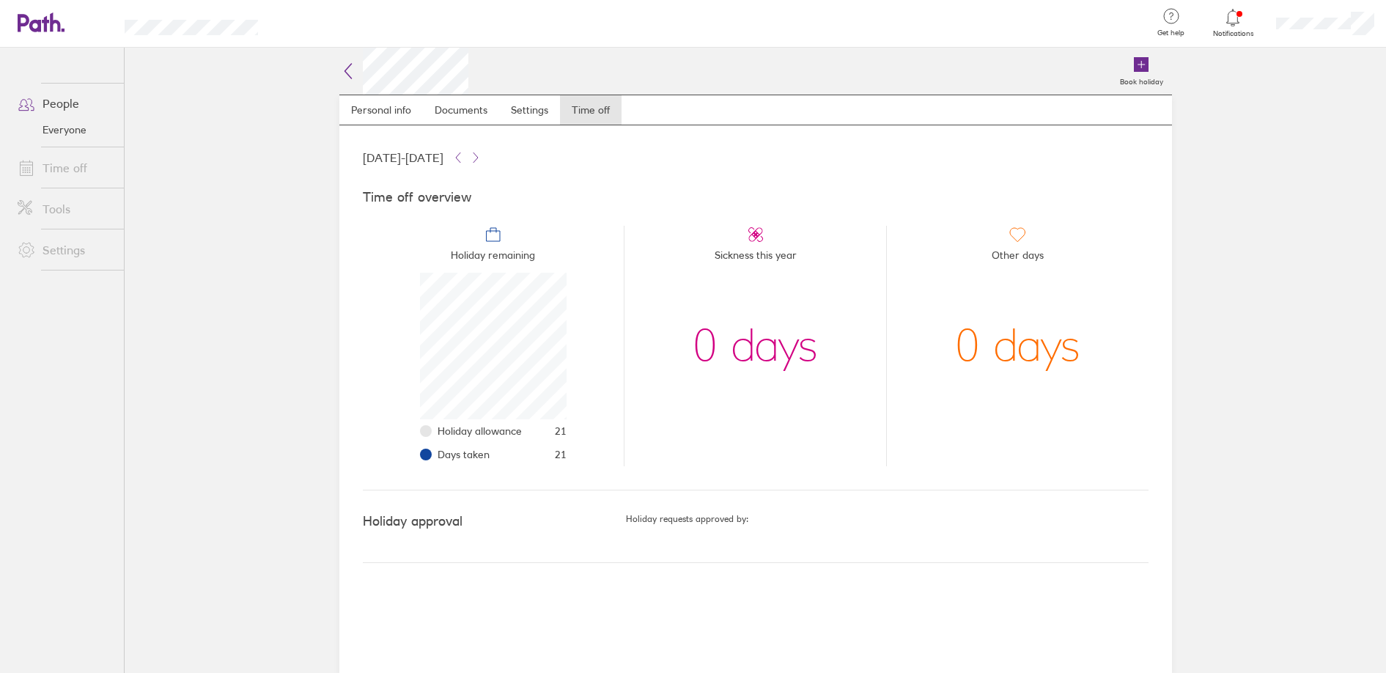
scroll to position [147, 147]
click at [63, 98] on link "People" at bounding box center [65, 103] width 118 height 29
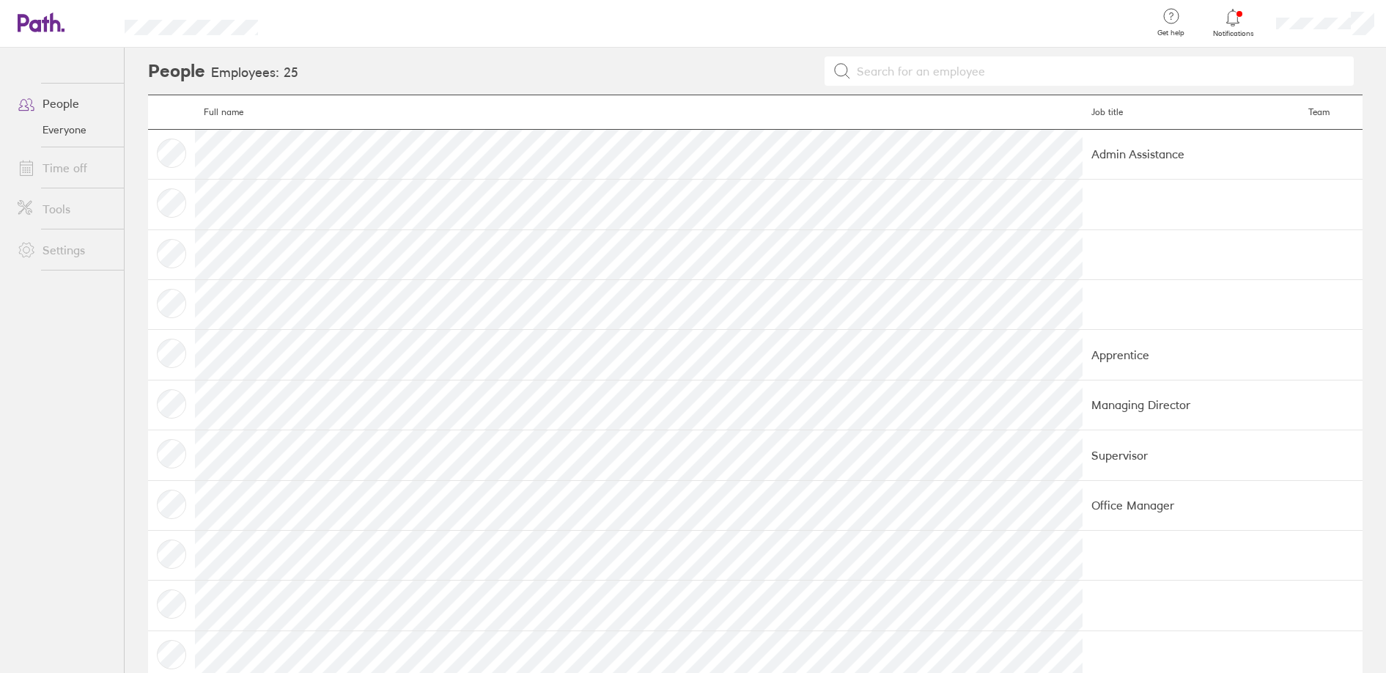
click at [69, 125] on link "Everyone" at bounding box center [65, 129] width 118 height 23
click at [70, 163] on link "Time off" at bounding box center [65, 167] width 118 height 29
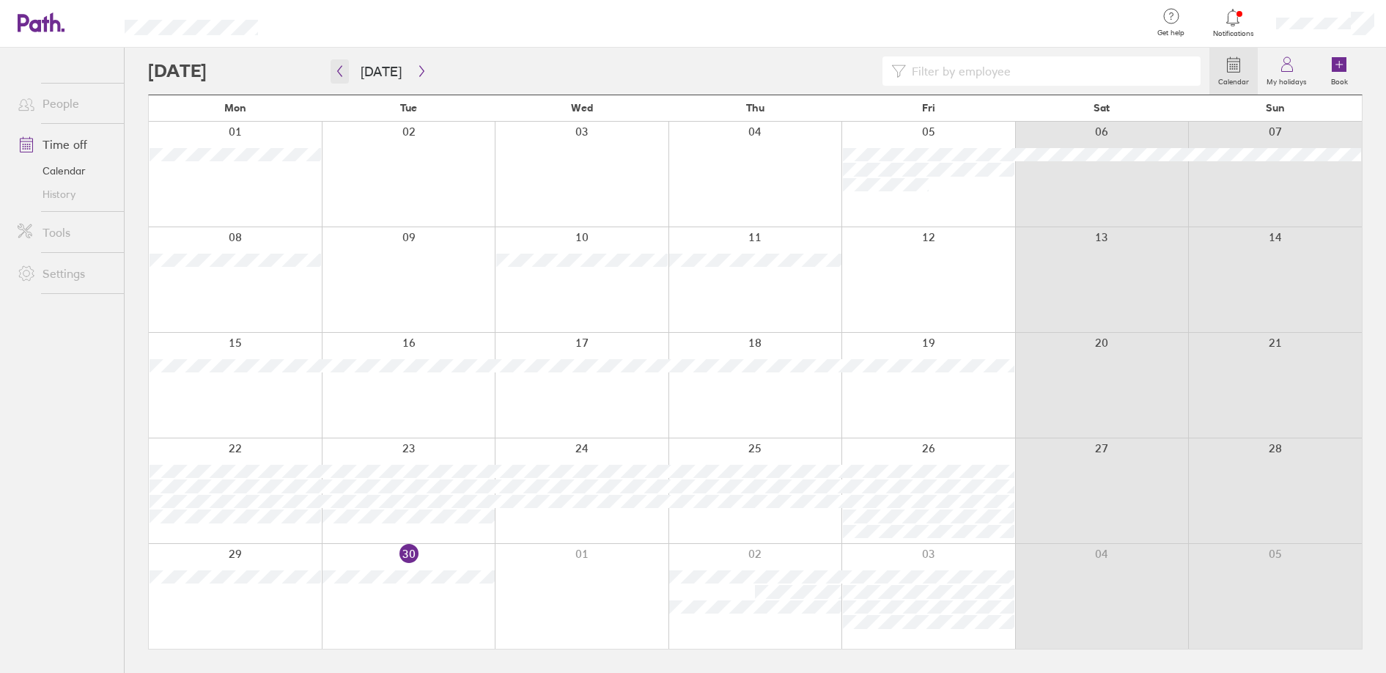
click at [341, 71] on icon "button" at bounding box center [339, 71] width 11 height 12
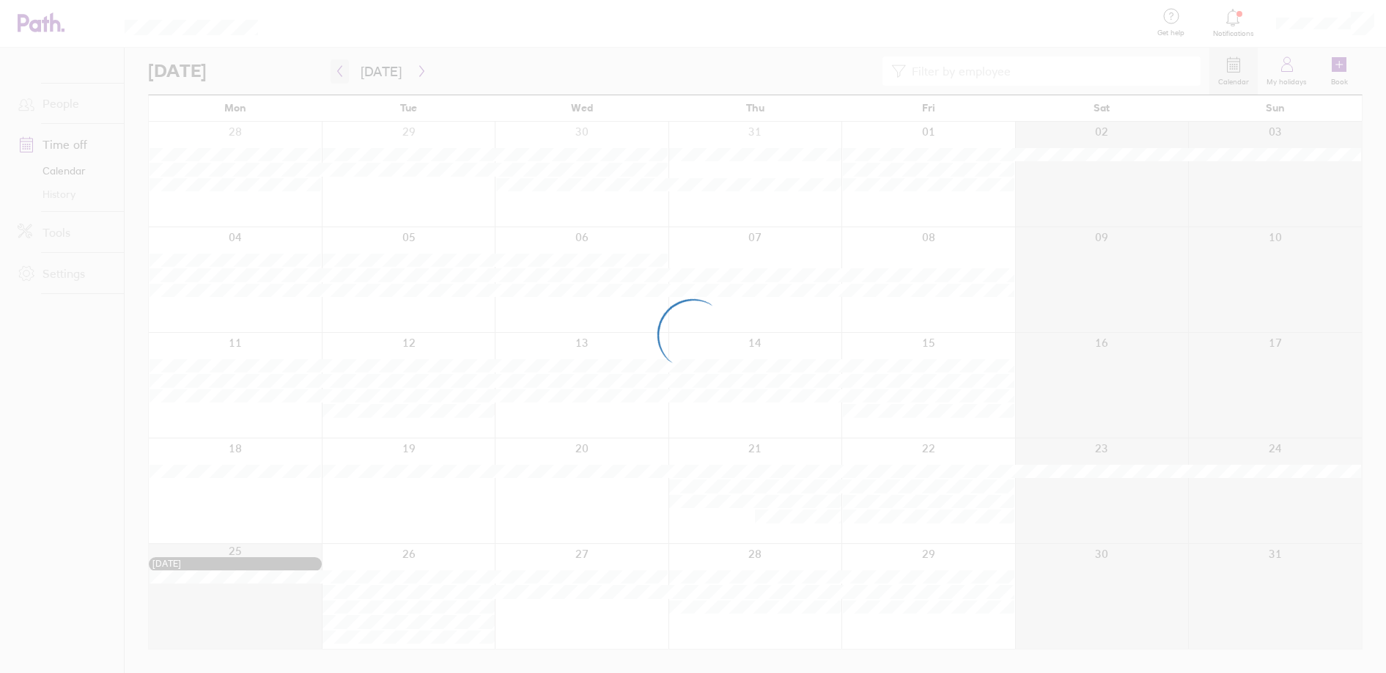
click at [341, 71] on div at bounding box center [693, 336] width 1386 height 673
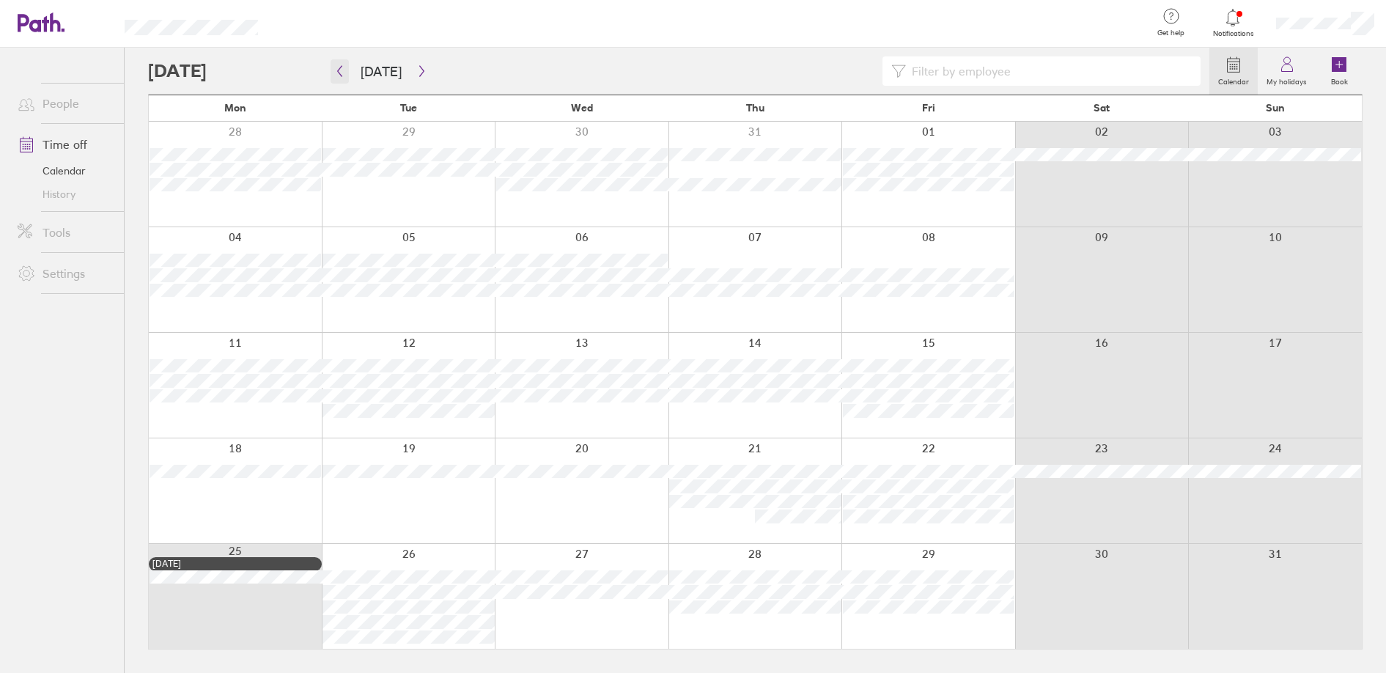
click at [339, 75] on icon "button" at bounding box center [339, 71] width 11 height 12
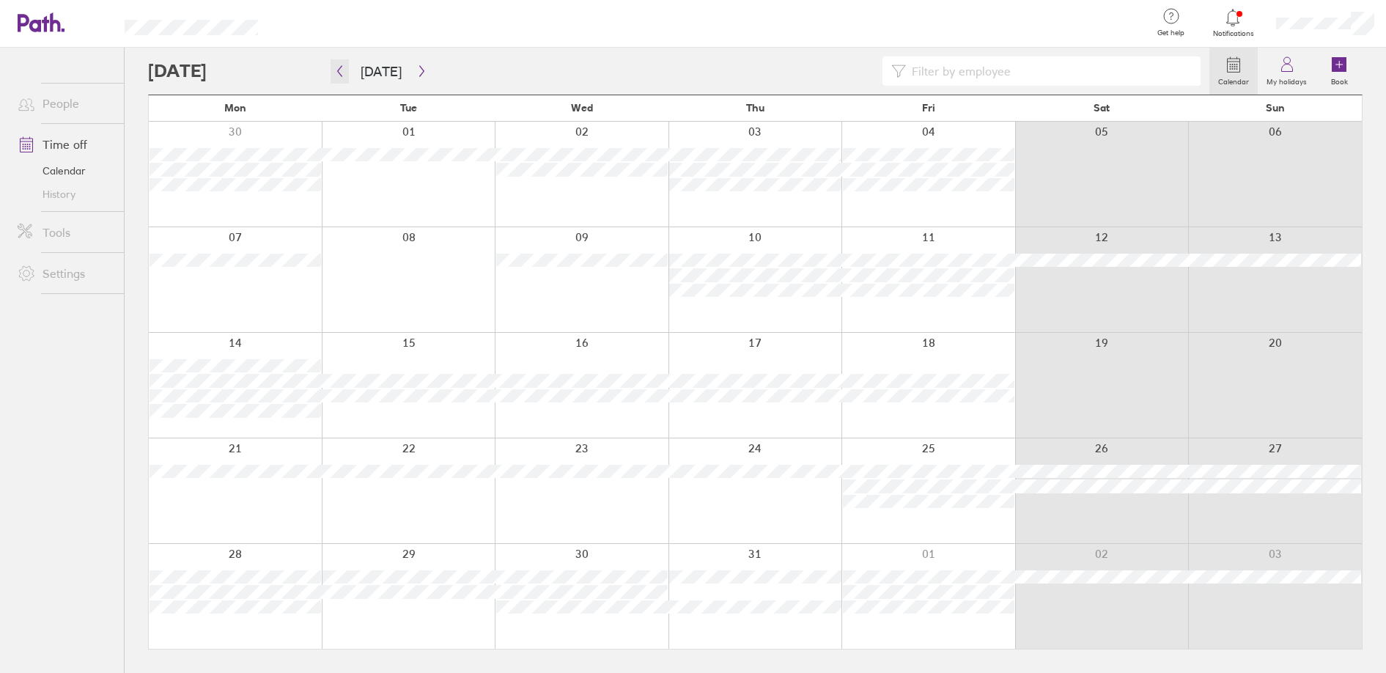
click at [339, 73] on icon "button" at bounding box center [340, 71] width 4 height 11
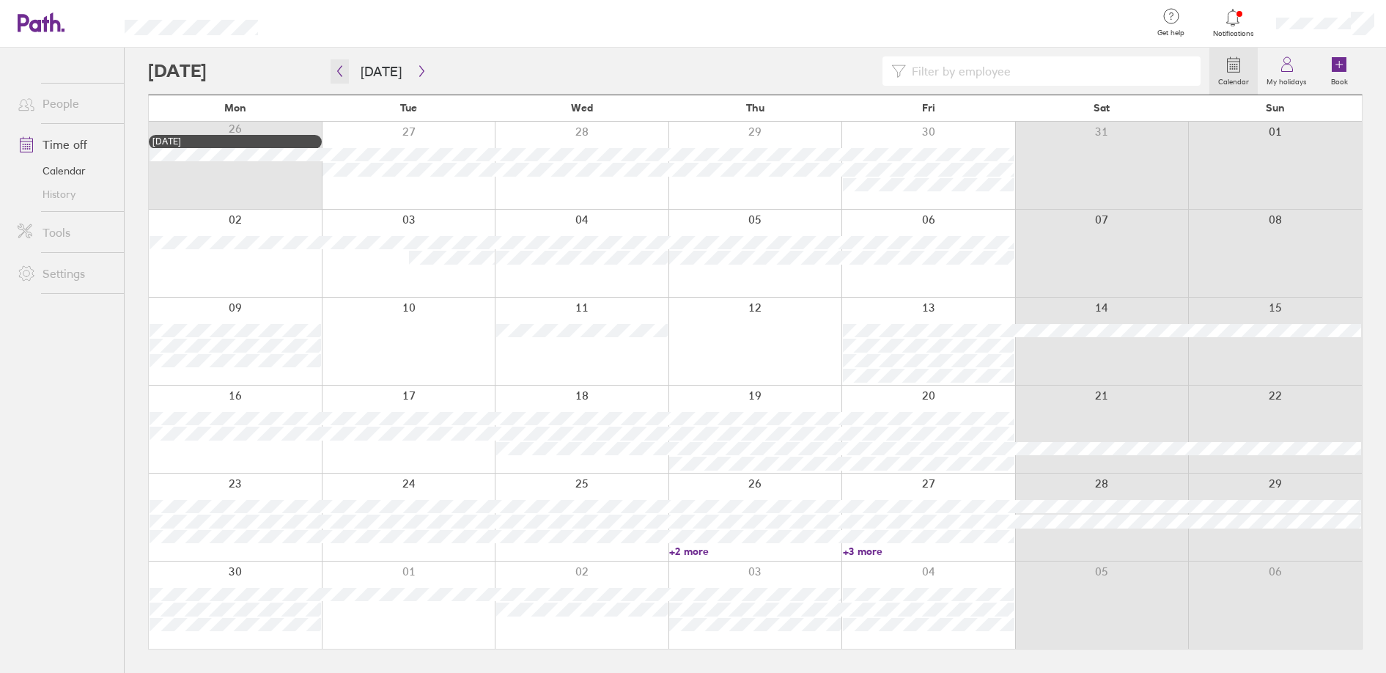
click at [339, 73] on icon "button" at bounding box center [340, 71] width 4 height 11
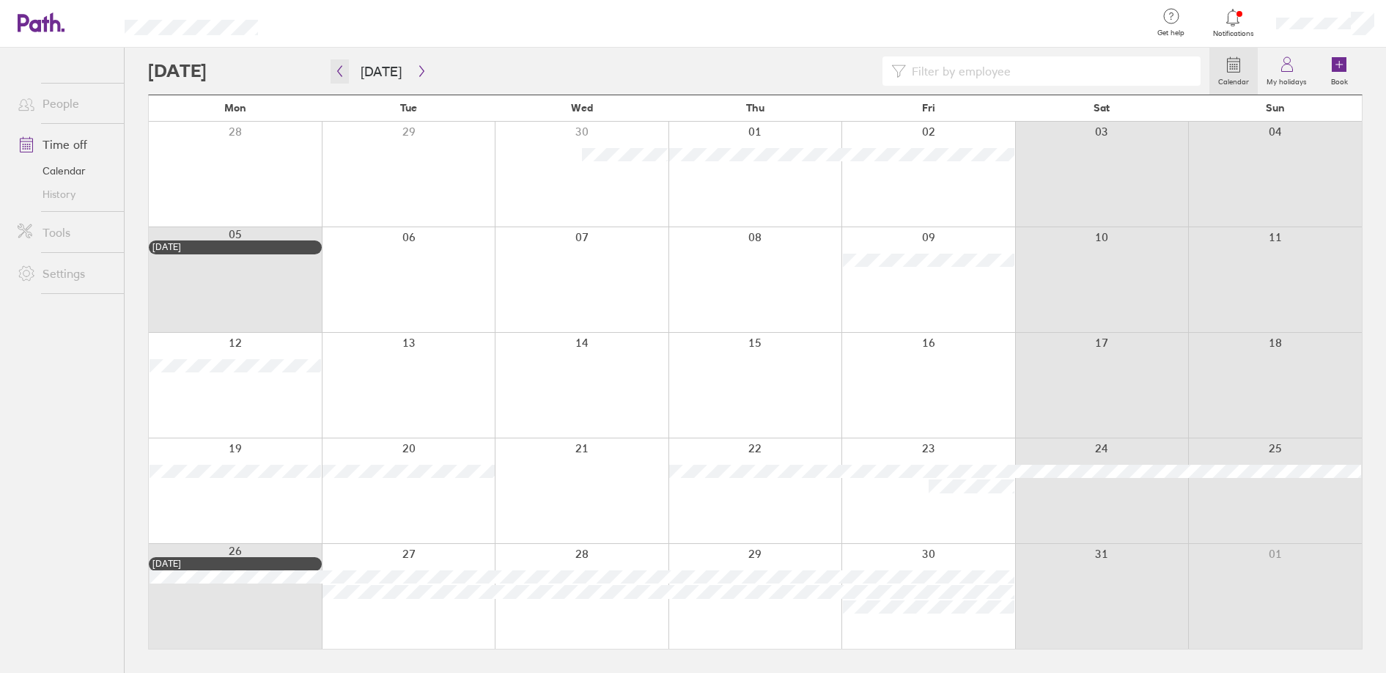
click at [339, 73] on icon "button" at bounding box center [340, 71] width 4 height 11
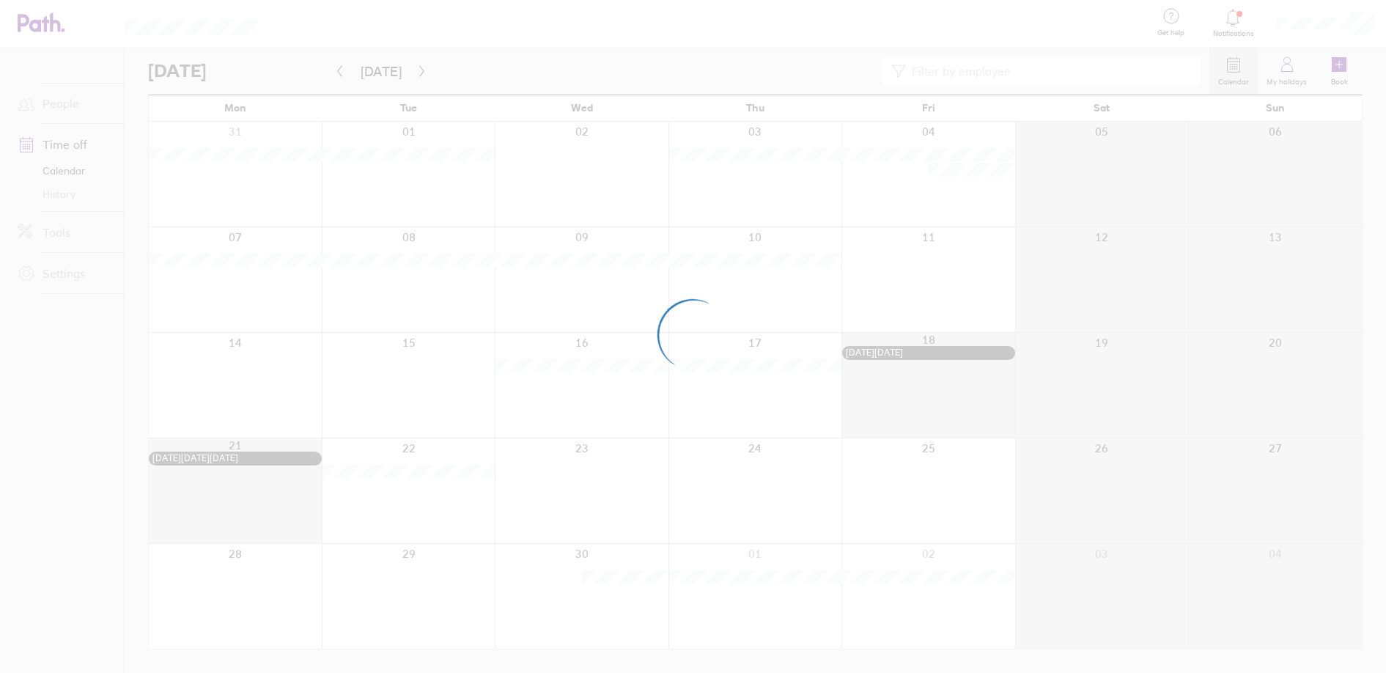
click at [339, 73] on div at bounding box center [693, 336] width 1386 height 673
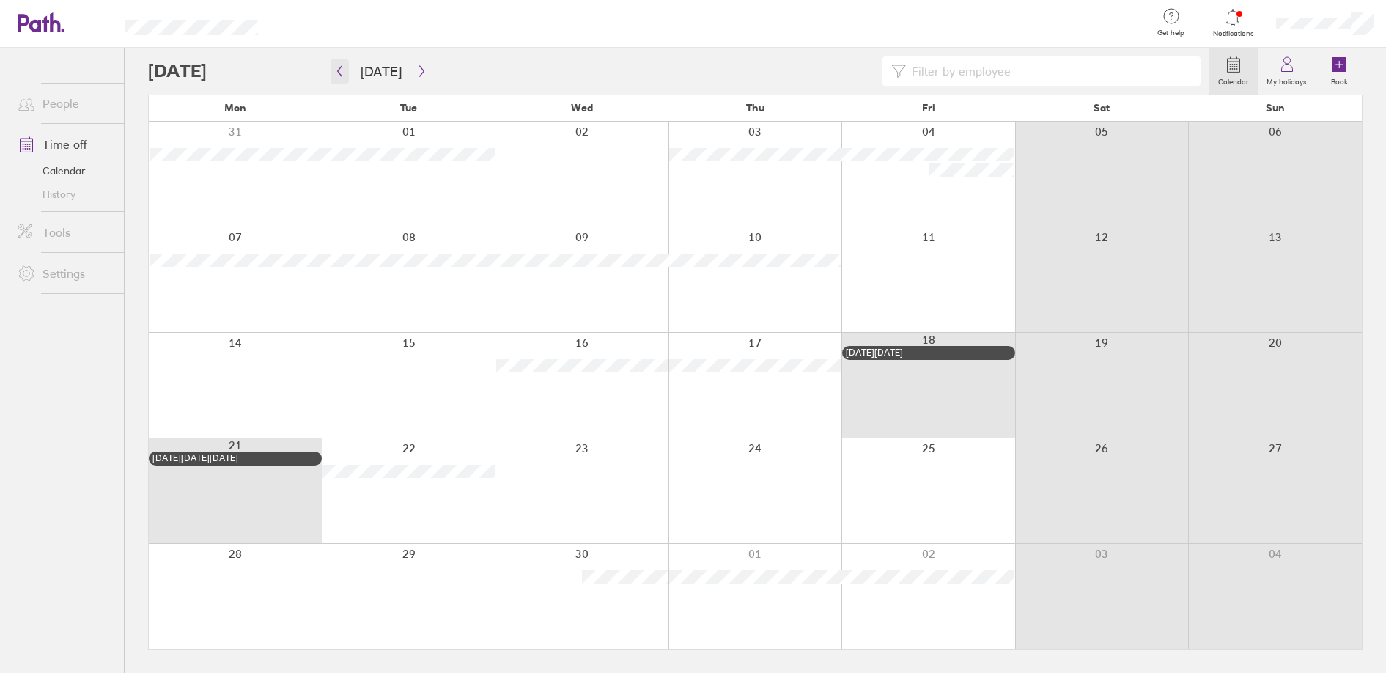
click at [344, 71] on icon "button" at bounding box center [339, 71] width 11 height 12
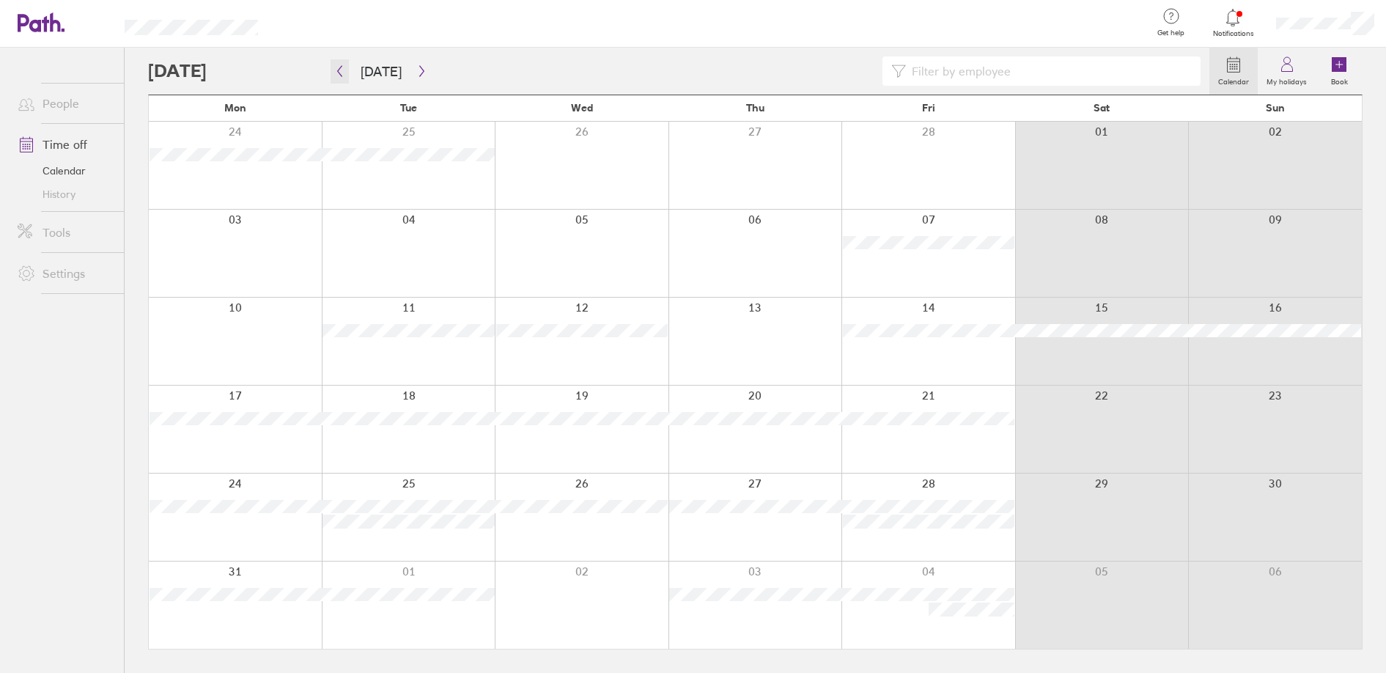
click at [339, 72] on icon "button" at bounding box center [339, 71] width 11 height 12
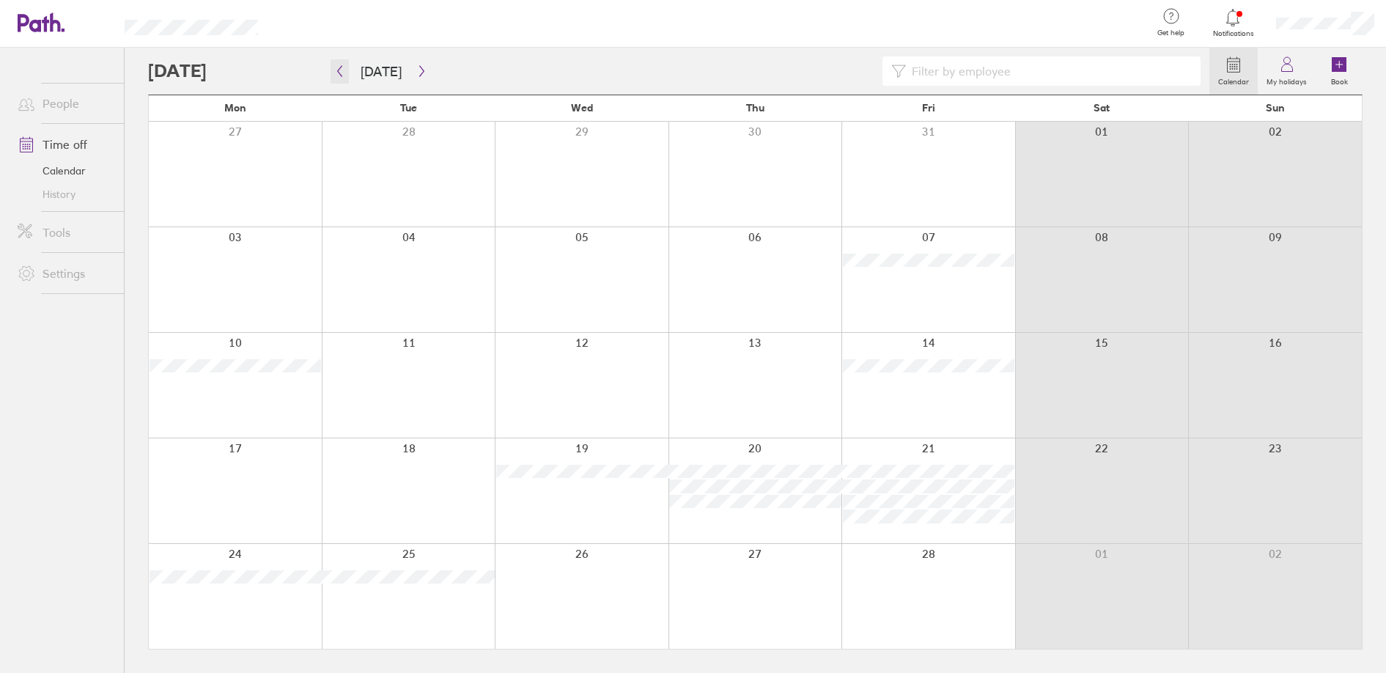
click at [339, 71] on icon "button" at bounding box center [339, 71] width 11 height 12
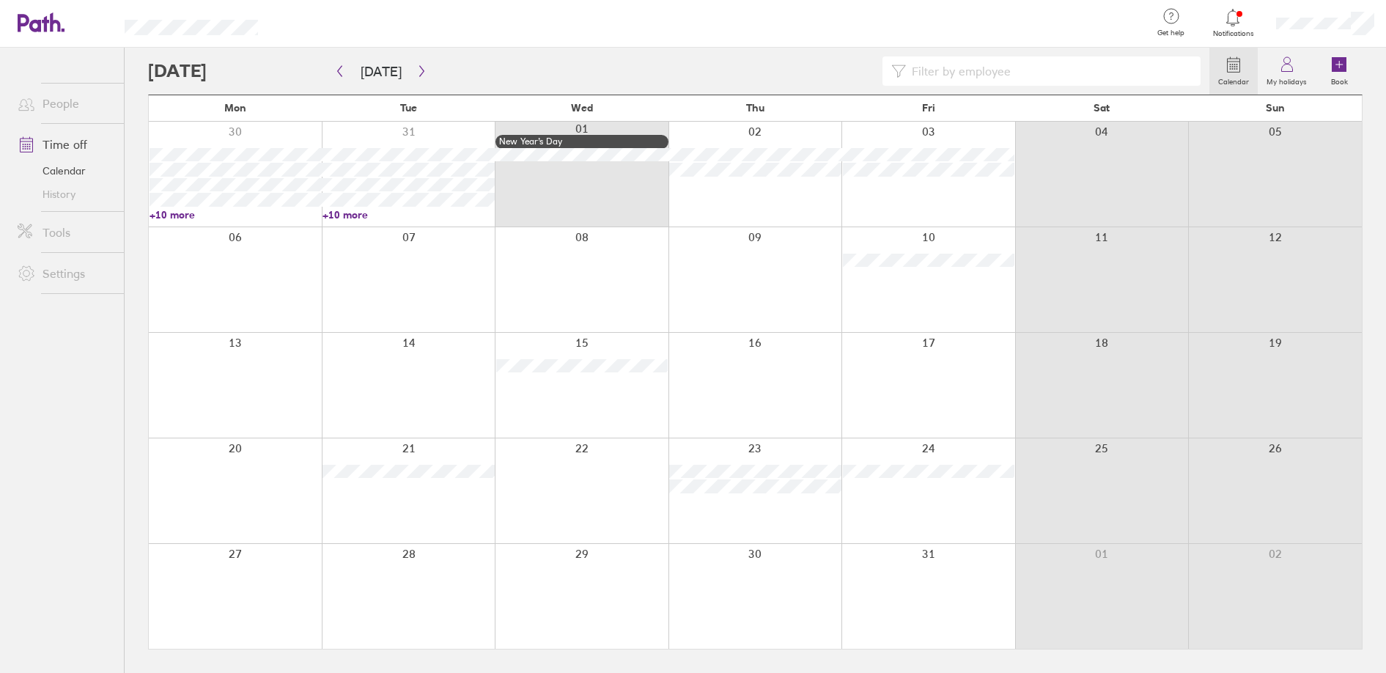
click at [184, 215] on link "+10 more" at bounding box center [234, 214] width 171 height 13
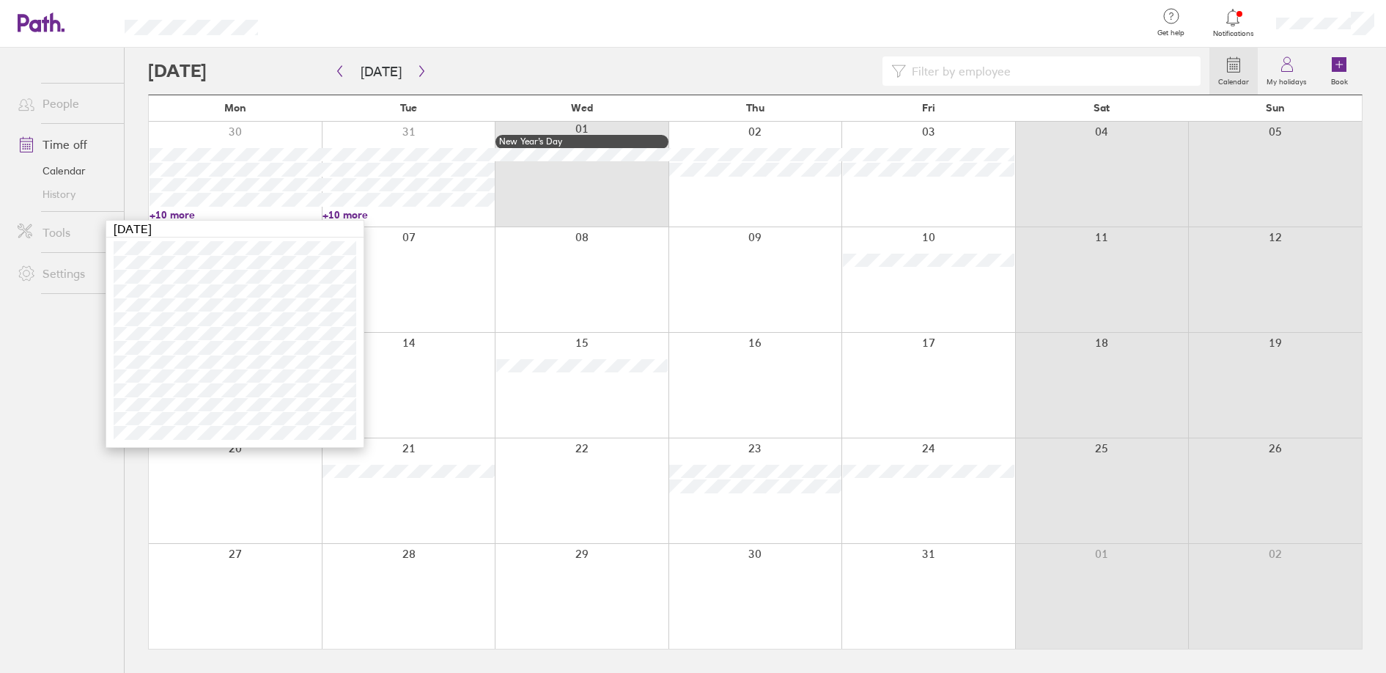
click at [894, 300] on div at bounding box center [928, 279] width 174 height 105
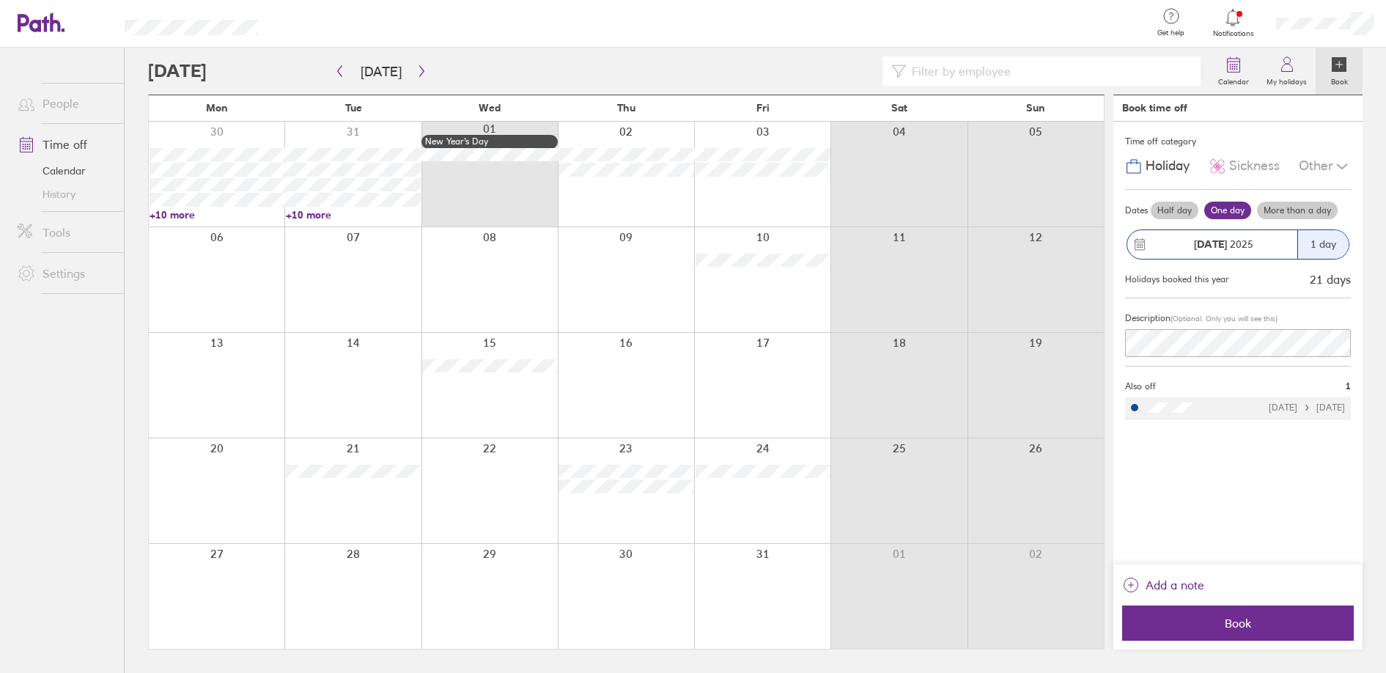
click at [926, 65] on input at bounding box center [1049, 71] width 286 height 28
click at [416, 70] on icon "button" at bounding box center [421, 71] width 11 height 12
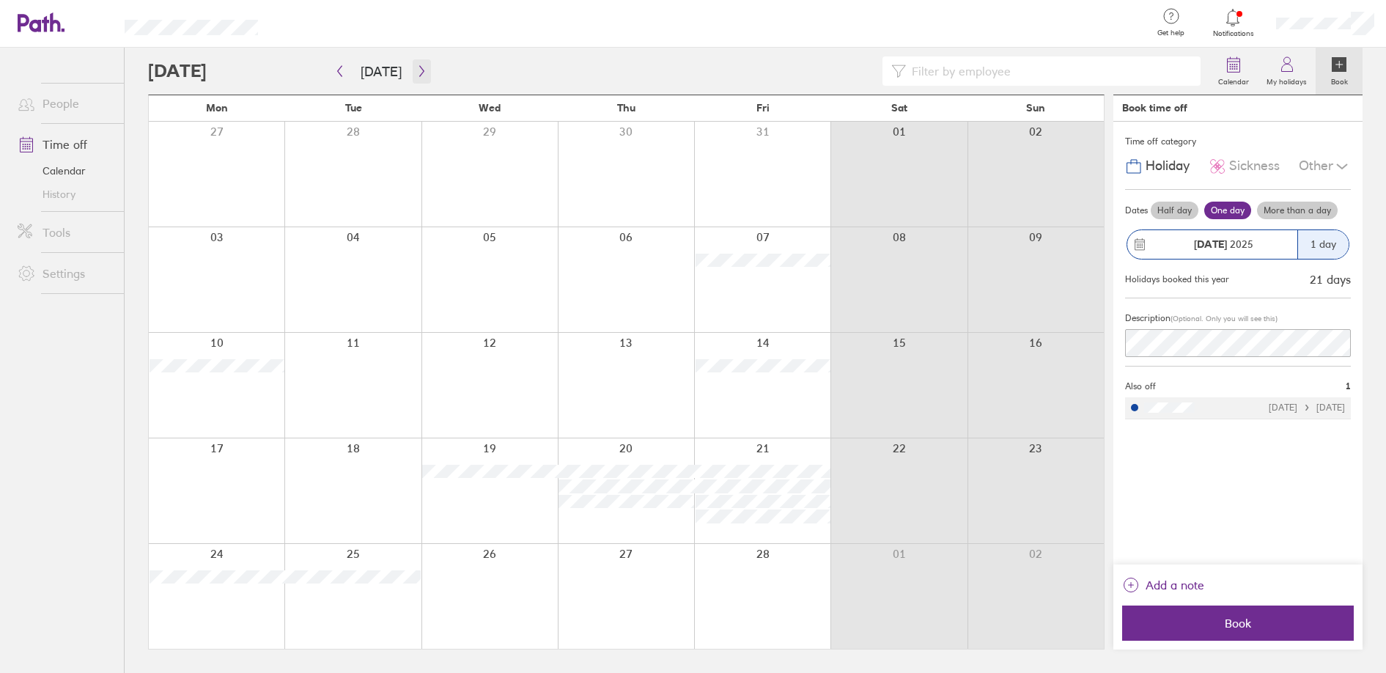
click at [419, 70] on icon "button" at bounding box center [421, 71] width 4 height 11
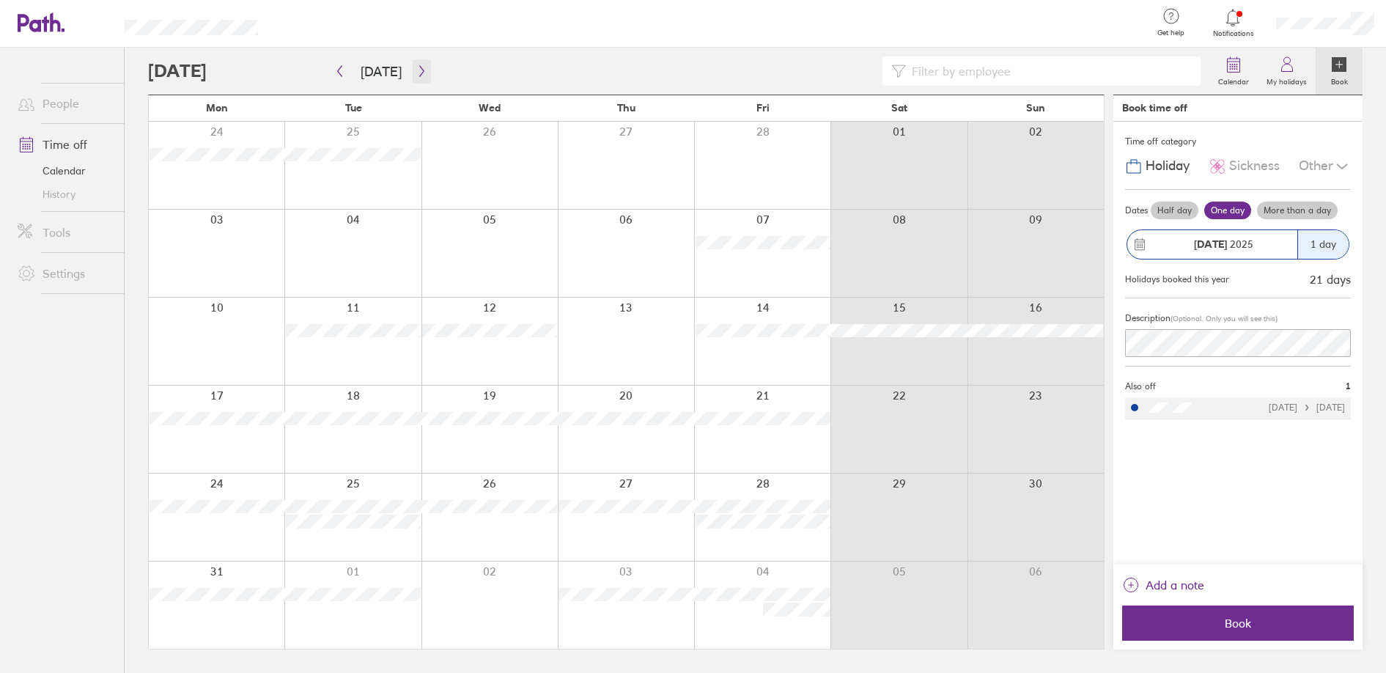
click at [416, 69] on icon "button" at bounding box center [421, 71] width 11 height 12
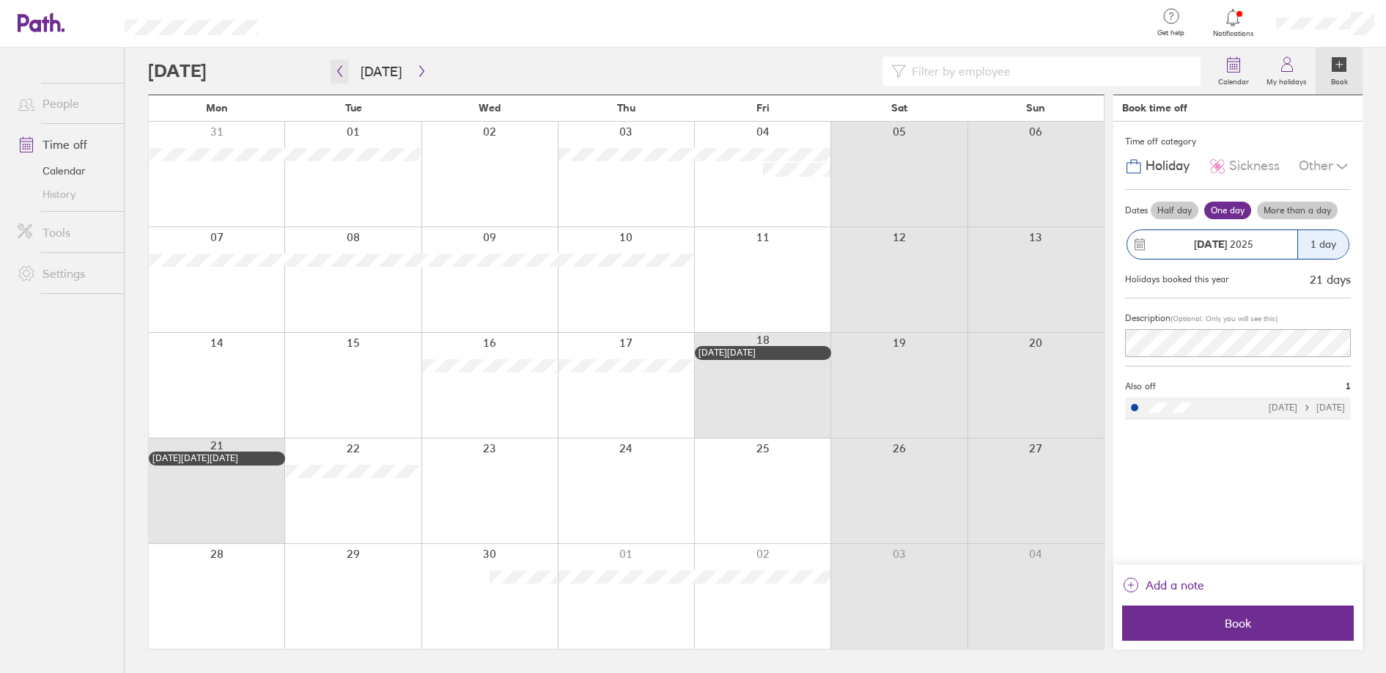
click at [341, 69] on icon "button" at bounding box center [339, 71] width 11 height 12
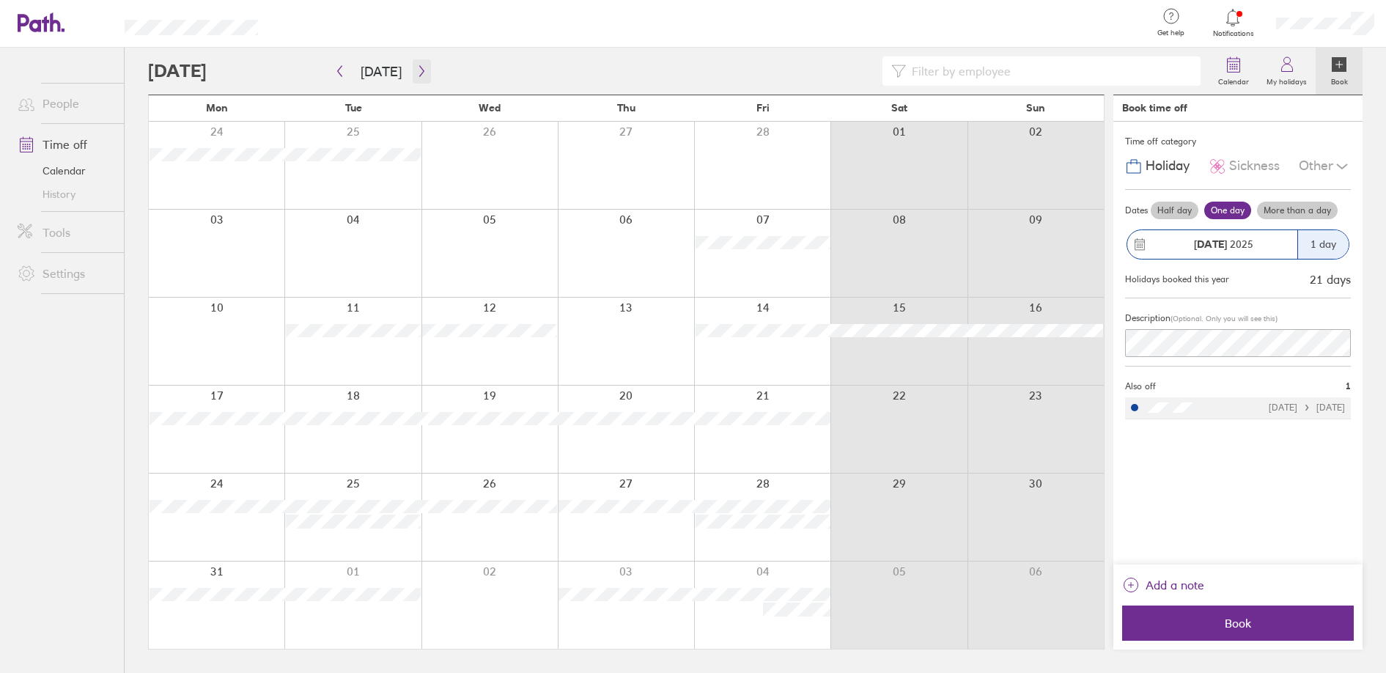
click at [419, 68] on icon "button" at bounding box center [421, 71] width 11 height 12
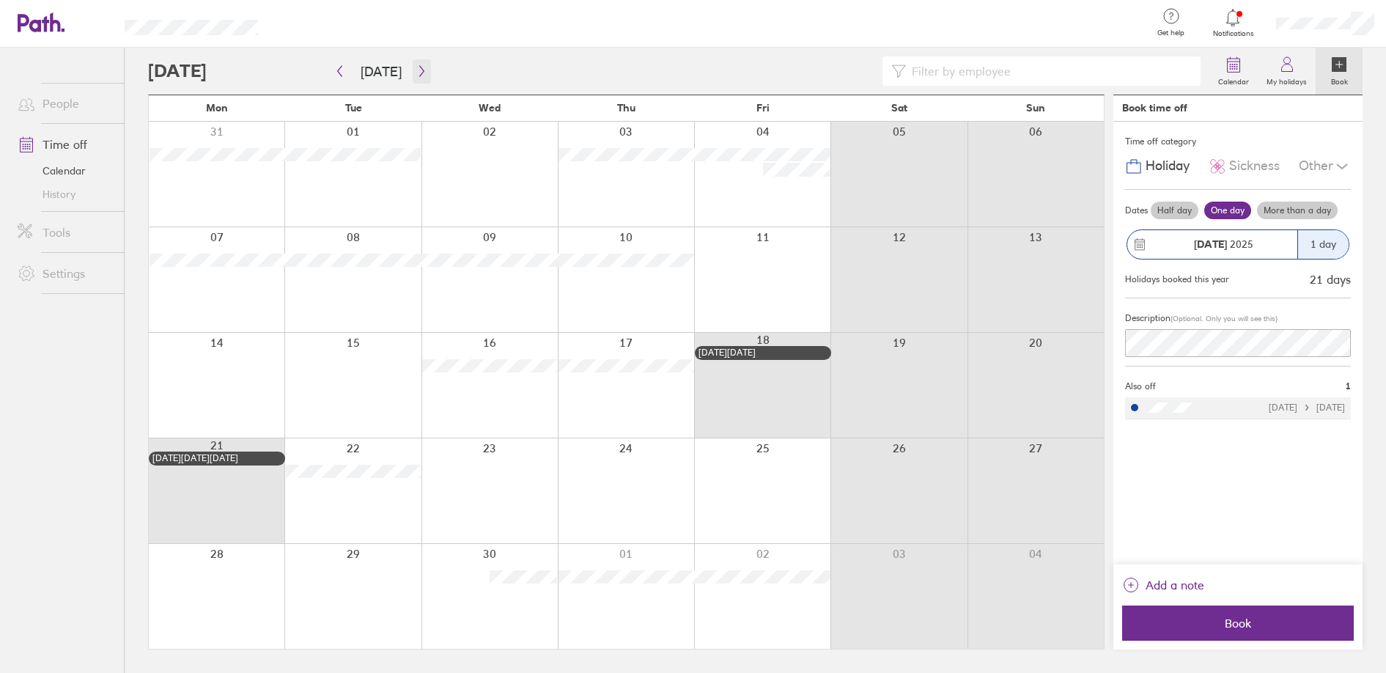
click at [419, 68] on icon "button" at bounding box center [421, 71] width 11 height 12
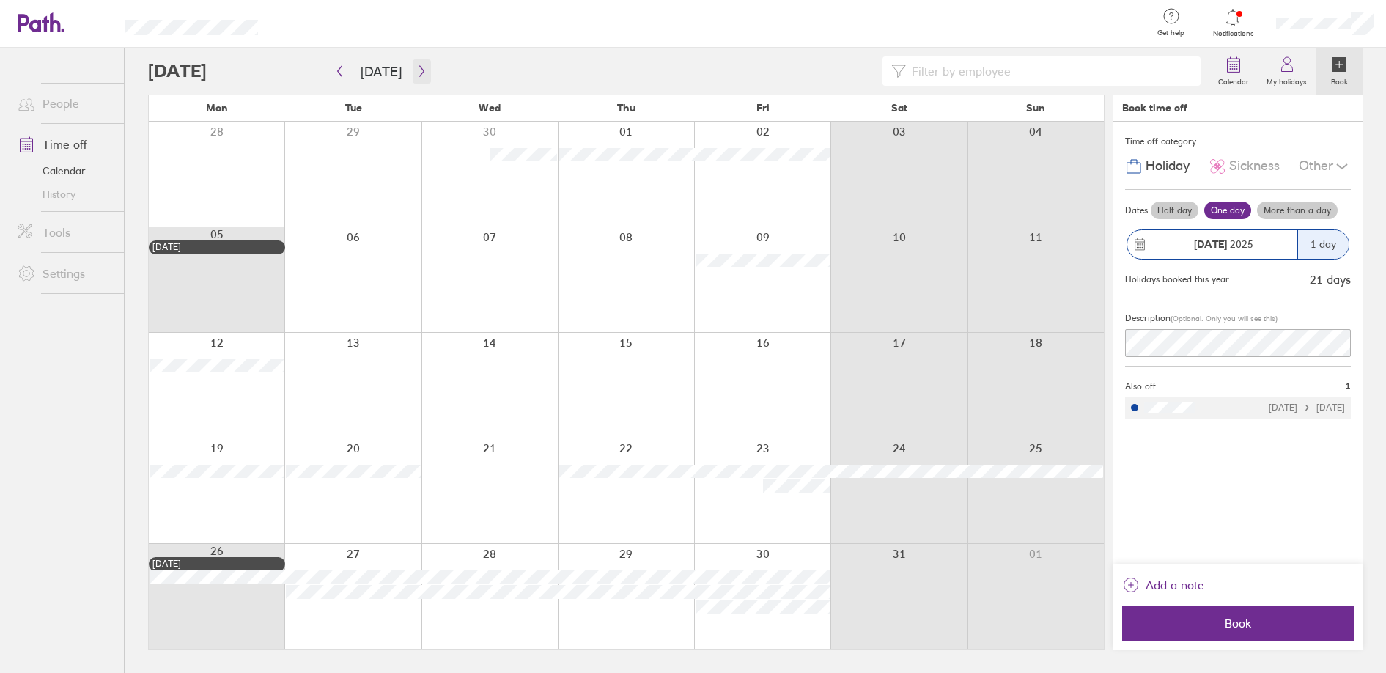
click at [419, 69] on icon "button" at bounding box center [421, 71] width 4 height 11
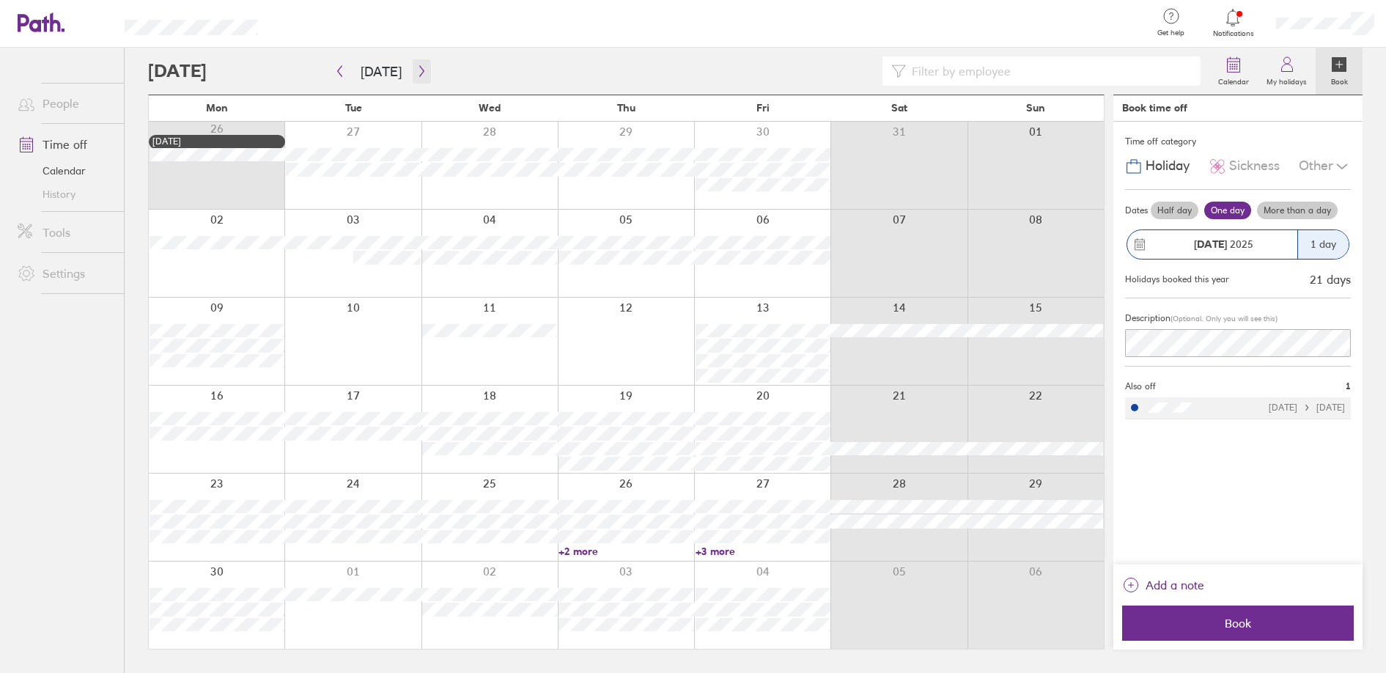
click at [416, 70] on icon "button" at bounding box center [421, 71] width 11 height 12
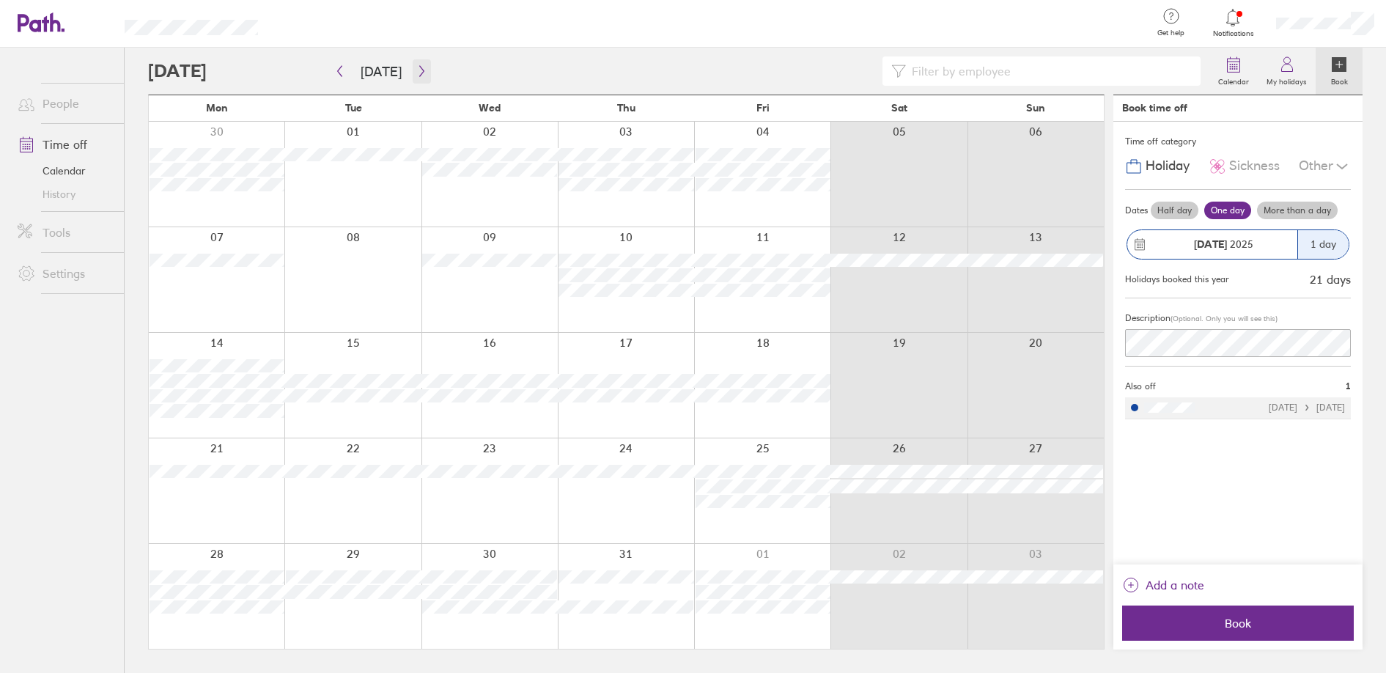
click at [416, 65] on icon "button" at bounding box center [421, 71] width 11 height 12
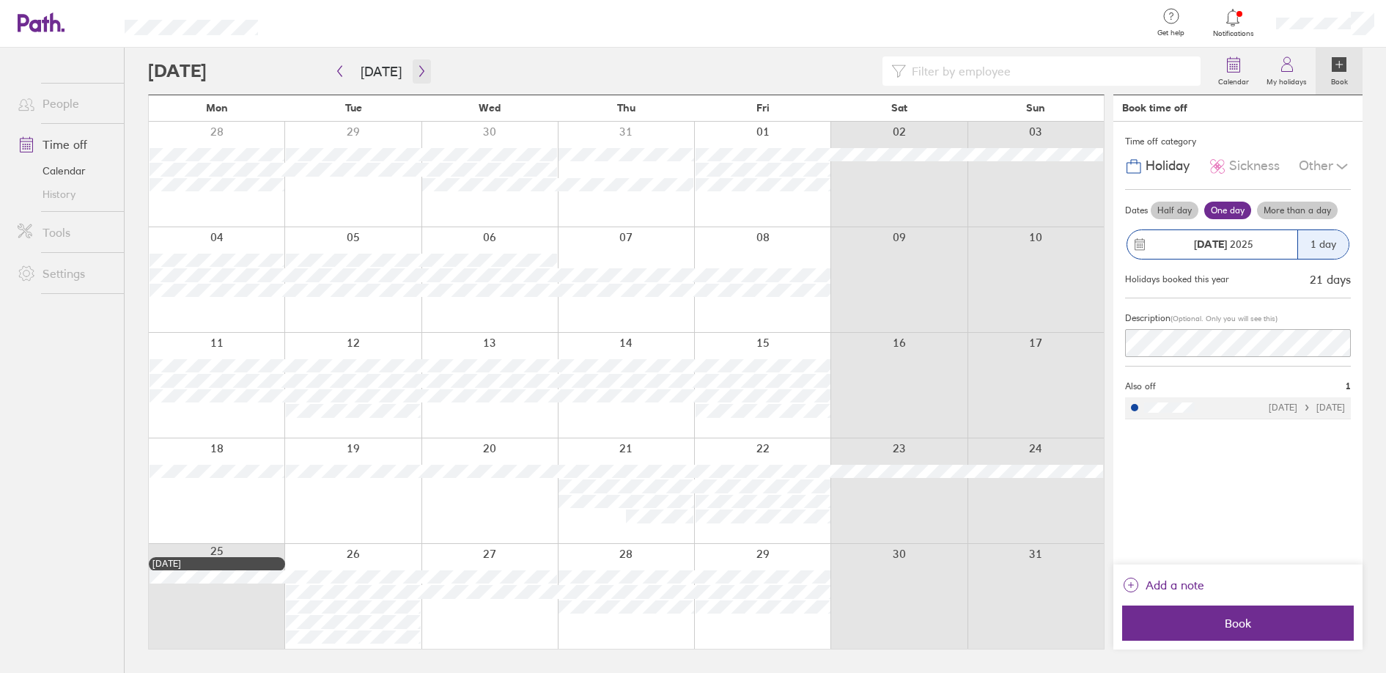
click at [416, 70] on icon "button" at bounding box center [421, 71] width 11 height 12
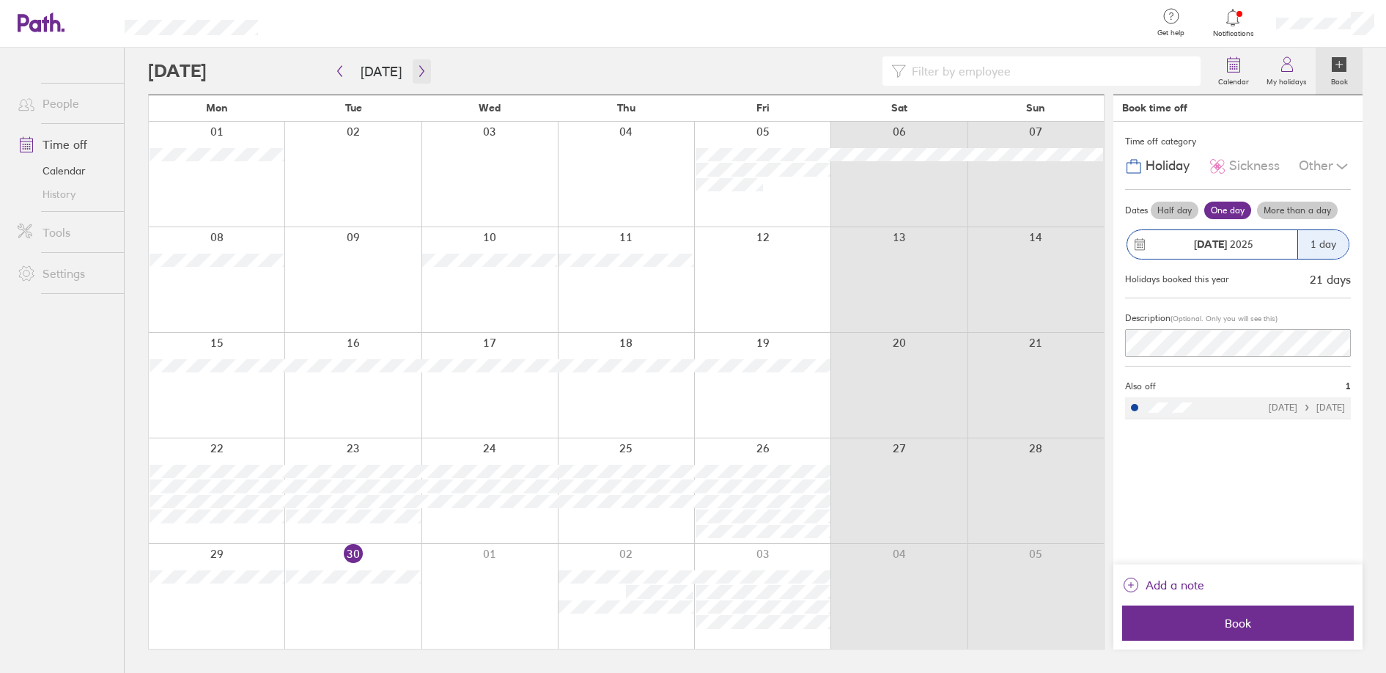
click at [416, 68] on icon "button" at bounding box center [421, 71] width 11 height 12
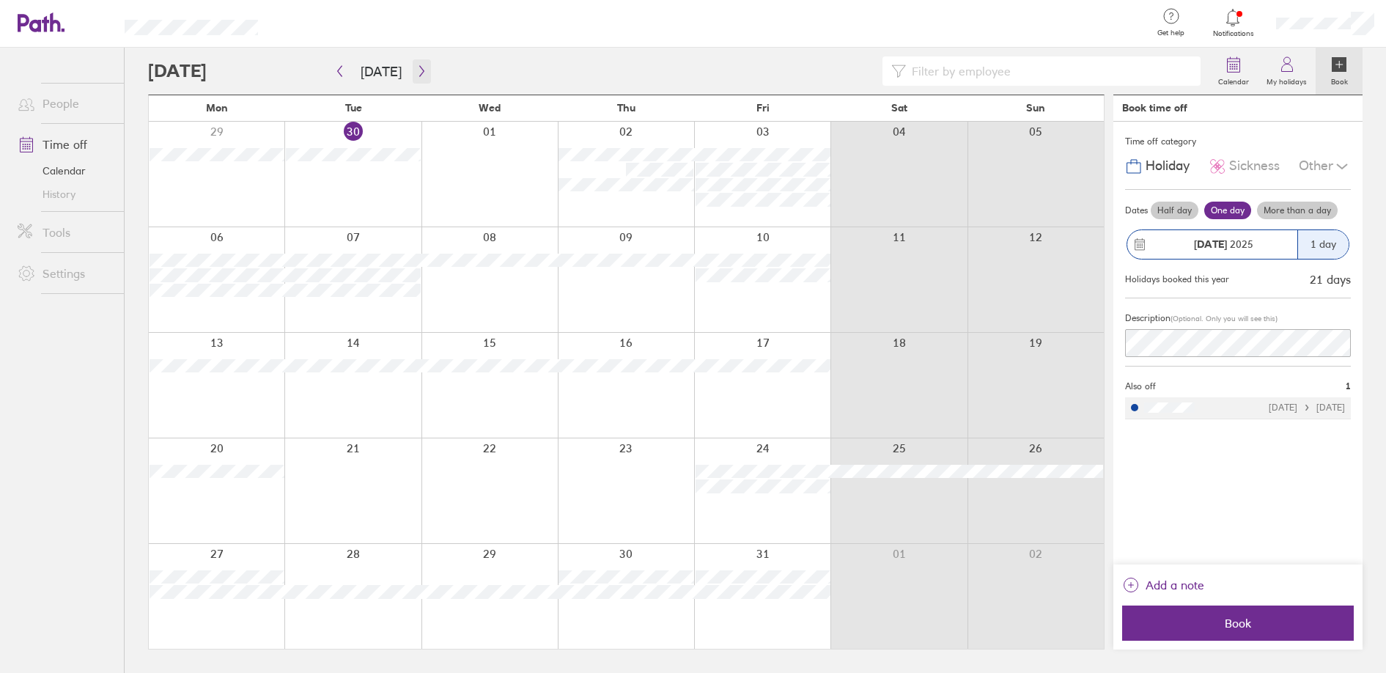
click at [416, 70] on icon "button" at bounding box center [421, 71] width 11 height 12
click at [419, 67] on icon "button" at bounding box center [421, 71] width 11 height 12
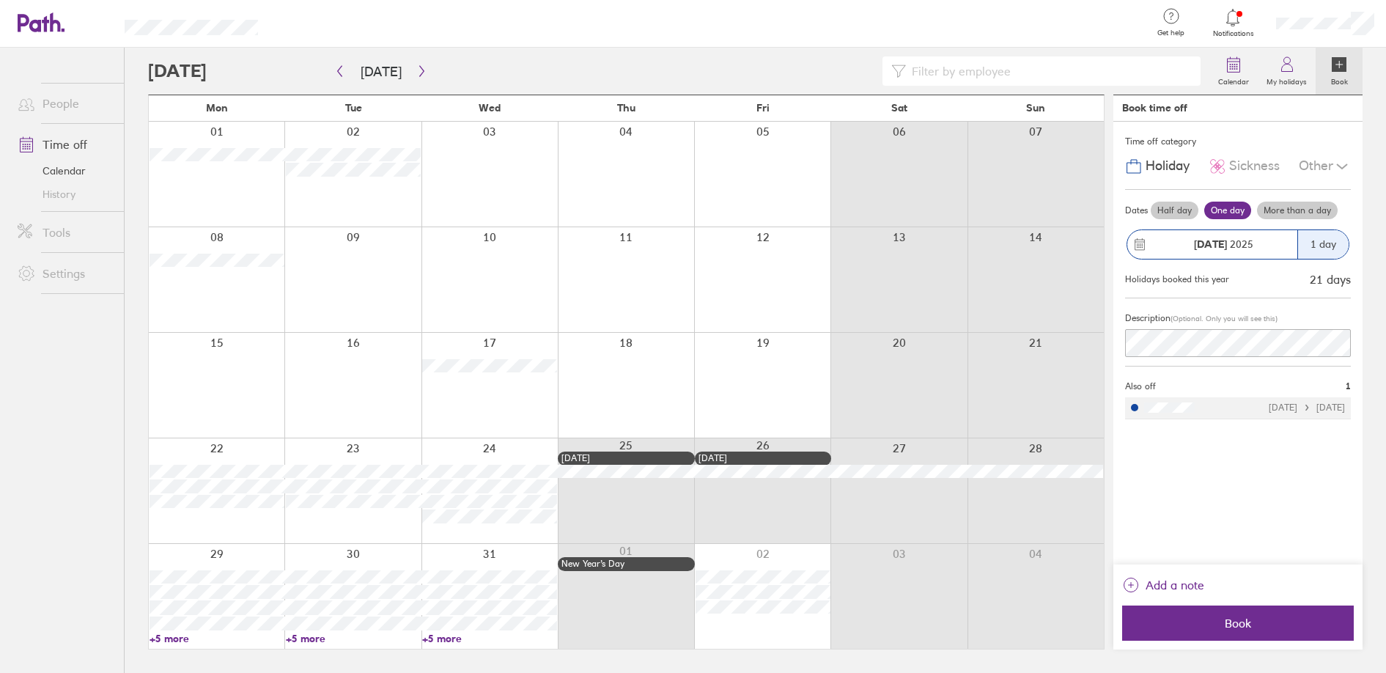
click at [584, 160] on div at bounding box center [626, 174] width 136 height 105
